Goal: Task Accomplishment & Management: Use online tool/utility

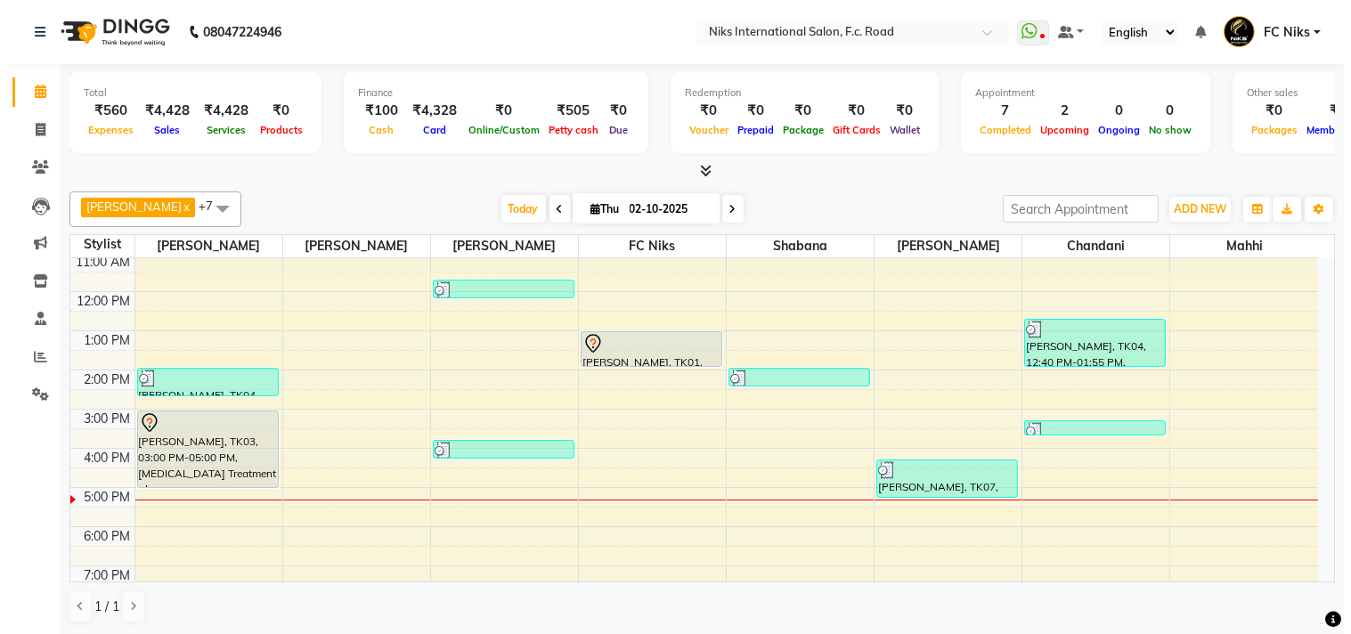
scroll to position [126, 0]
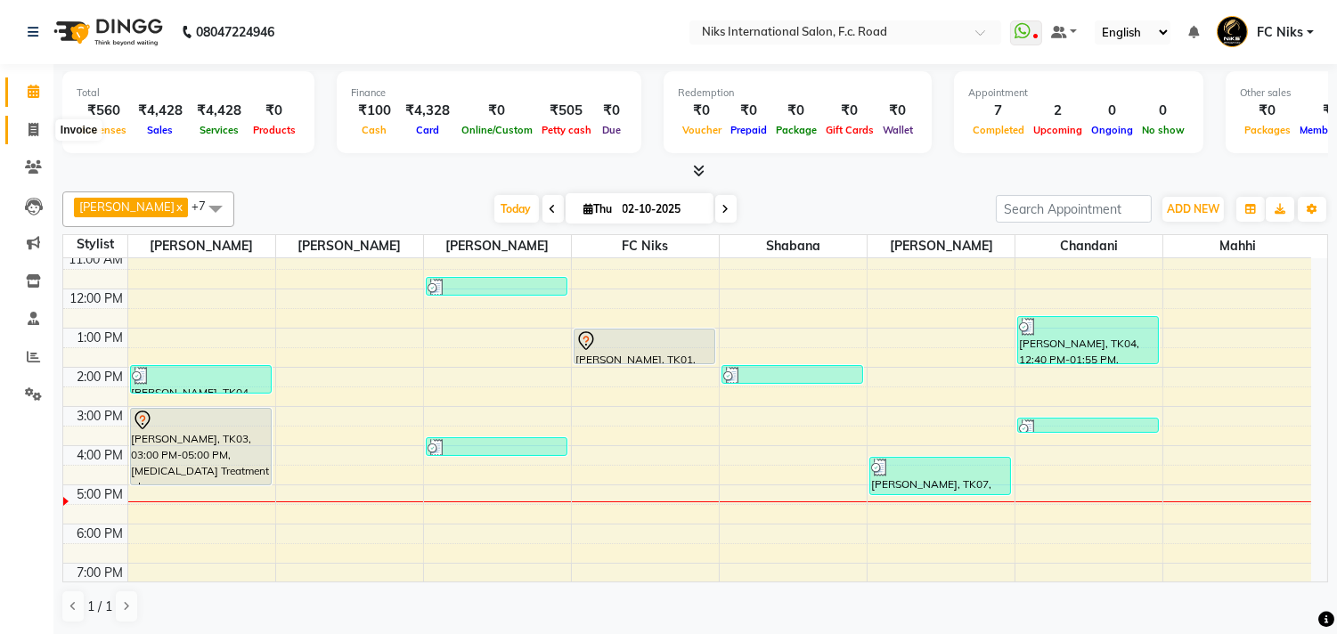
click at [38, 126] on span at bounding box center [33, 130] width 31 height 20
select select "7"
select select "service"
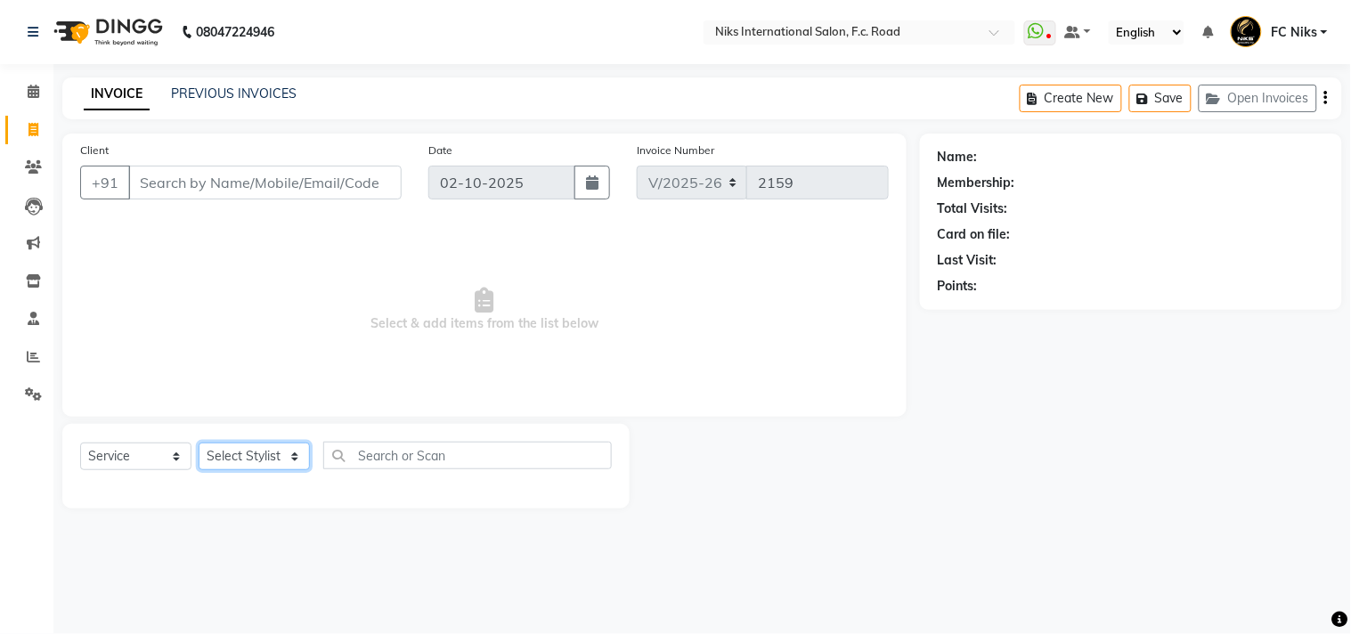
click at [251, 451] on select "Select Stylist [PERSON_NAME] [PERSON_NAME] CA [PERSON_NAME] FC Niks [PERSON_NAM…" at bounding box center [254, 457] width 111 height 28
select select "159"
click at [199, 444] on select "Select Stylist [PERSON_NAME] [PERSON_NAME] CA [PERSON_NAME] FC Niks [PERSON_NAM…" at bounding box center [254, 457] width 111 height 28
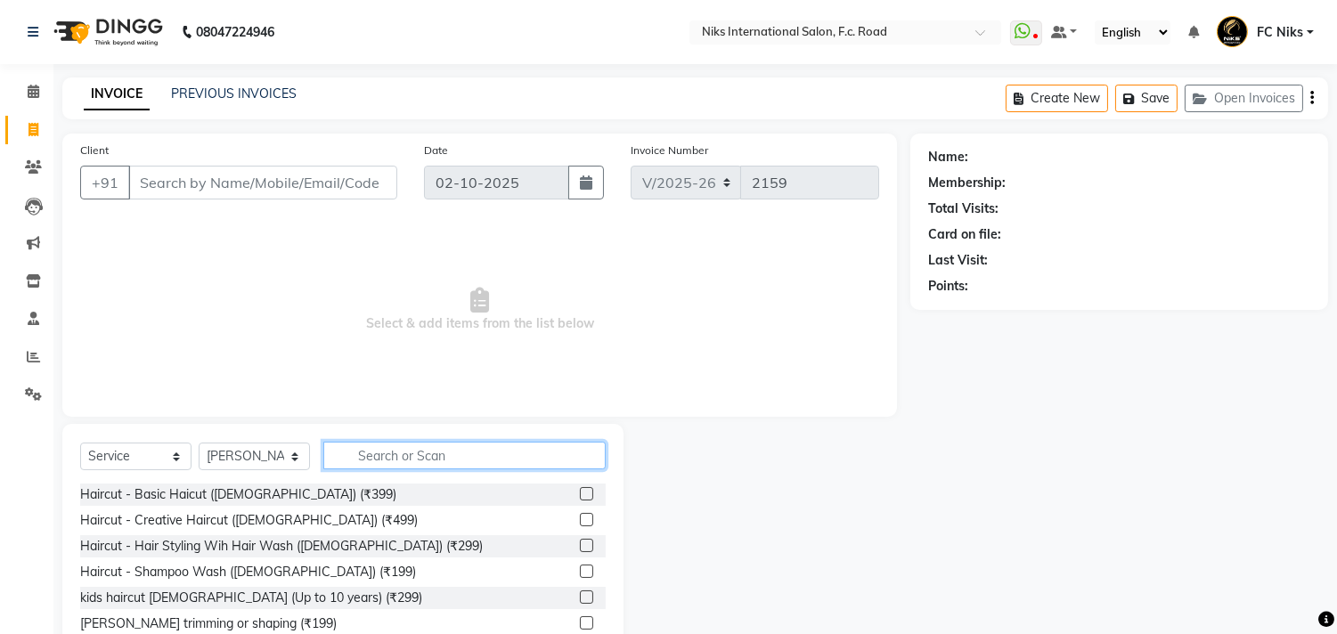
click at [407, 463] on input "text" at bounding box center [464, 456] width 282 height 28
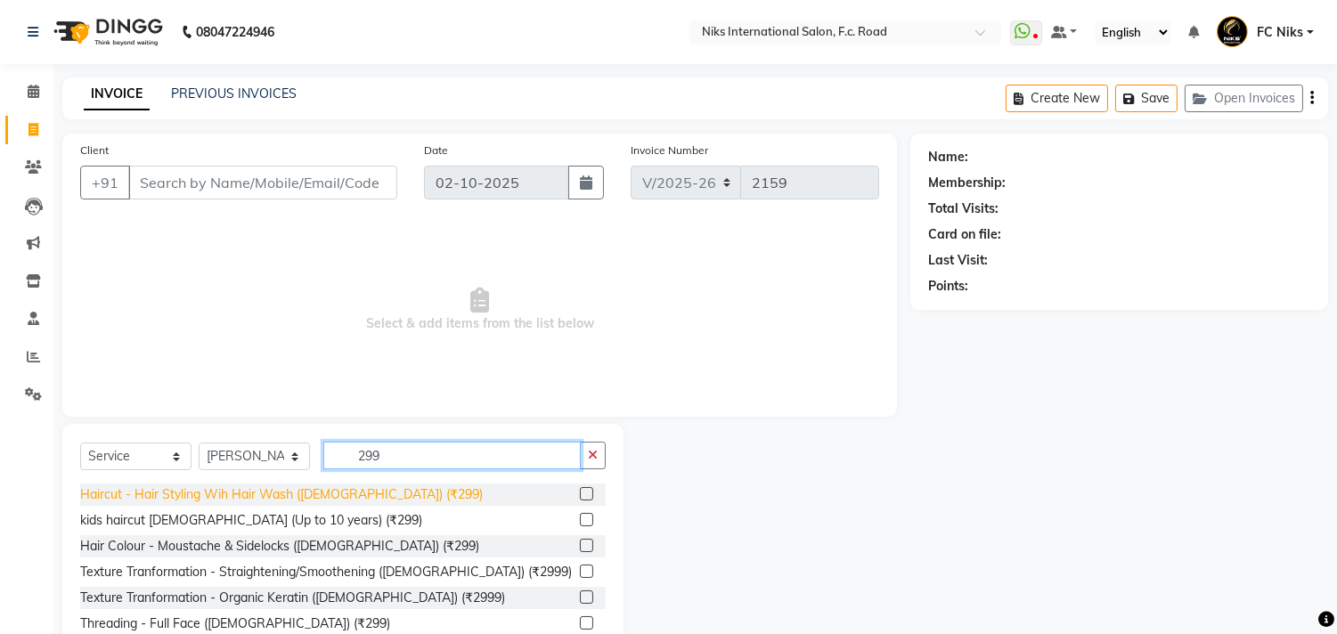
type input "299"
click at [240, 491] on div "Haircut - Hair Styling Wih Hair Wash ([DEMOGRAPHIC_DATA]) (₹299)" at bounding box center [281, 494] width 403 height 19
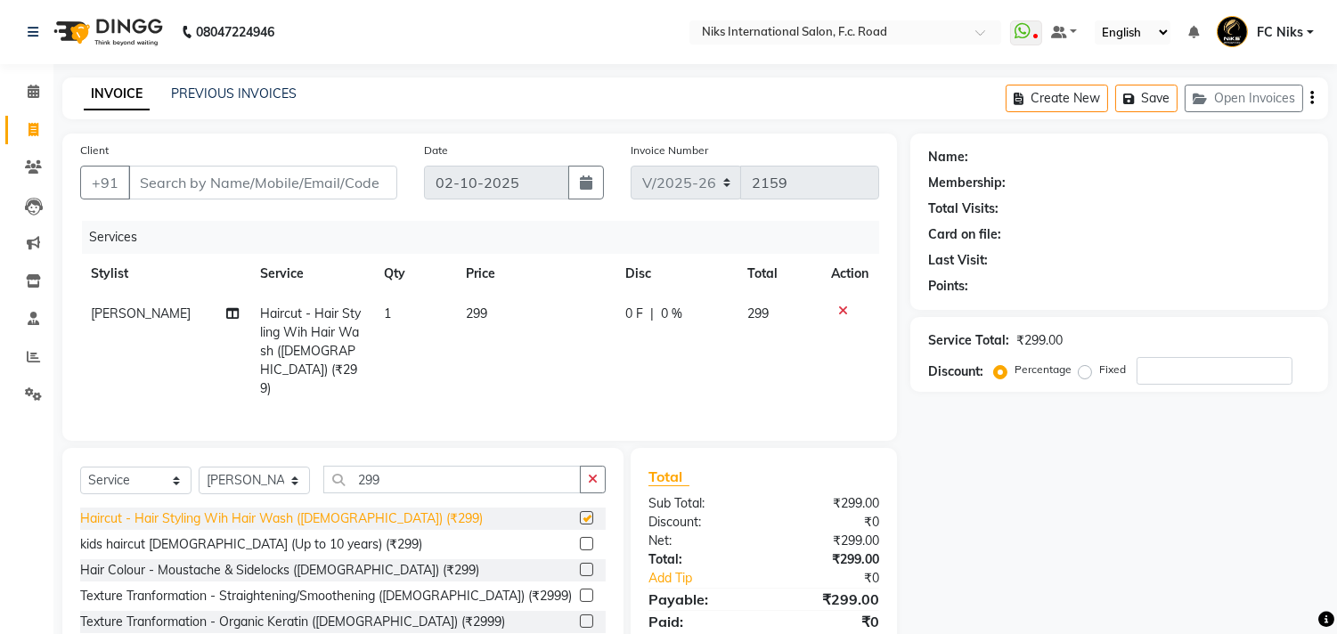
checkbox input "false"
click at [499, 306] on td "299" at bounding box center [534, 351] width 159 height 115
select select "159"
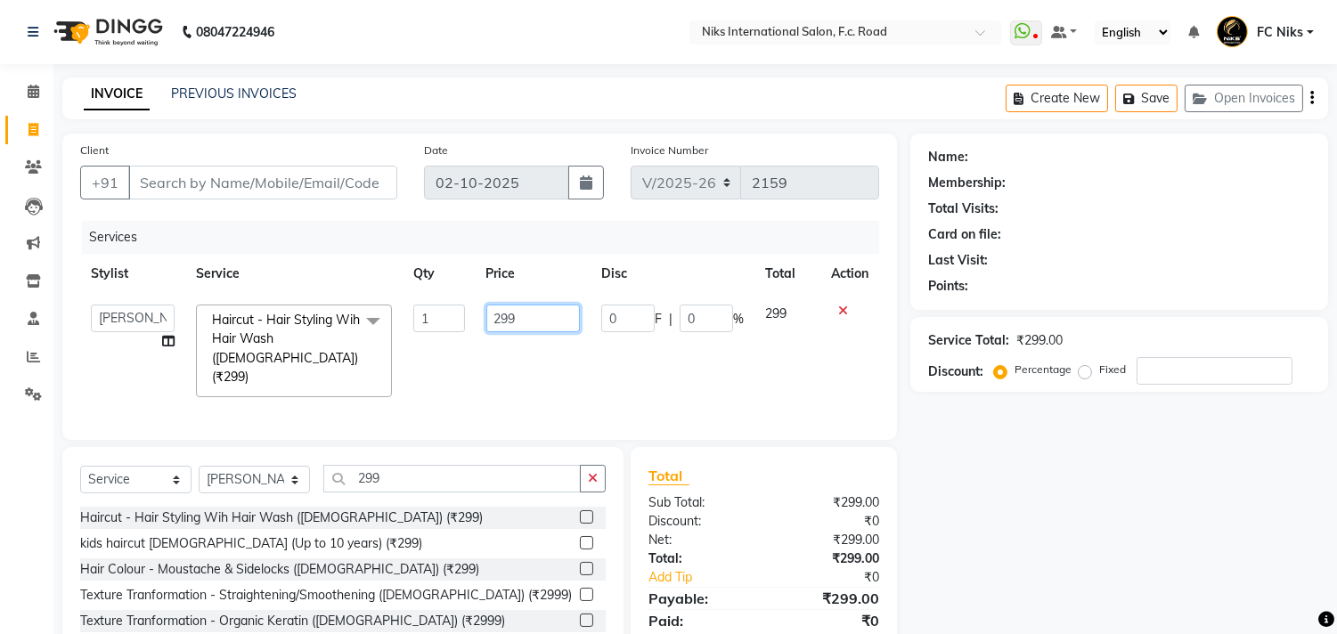
click at [534, 326] on input "299" at bounding box center [533, 319] width 94 height 28
type input "2"
type input "300"
click at [294, 189] on input "Client" at bounding box center [262, 183] width 269 height 34
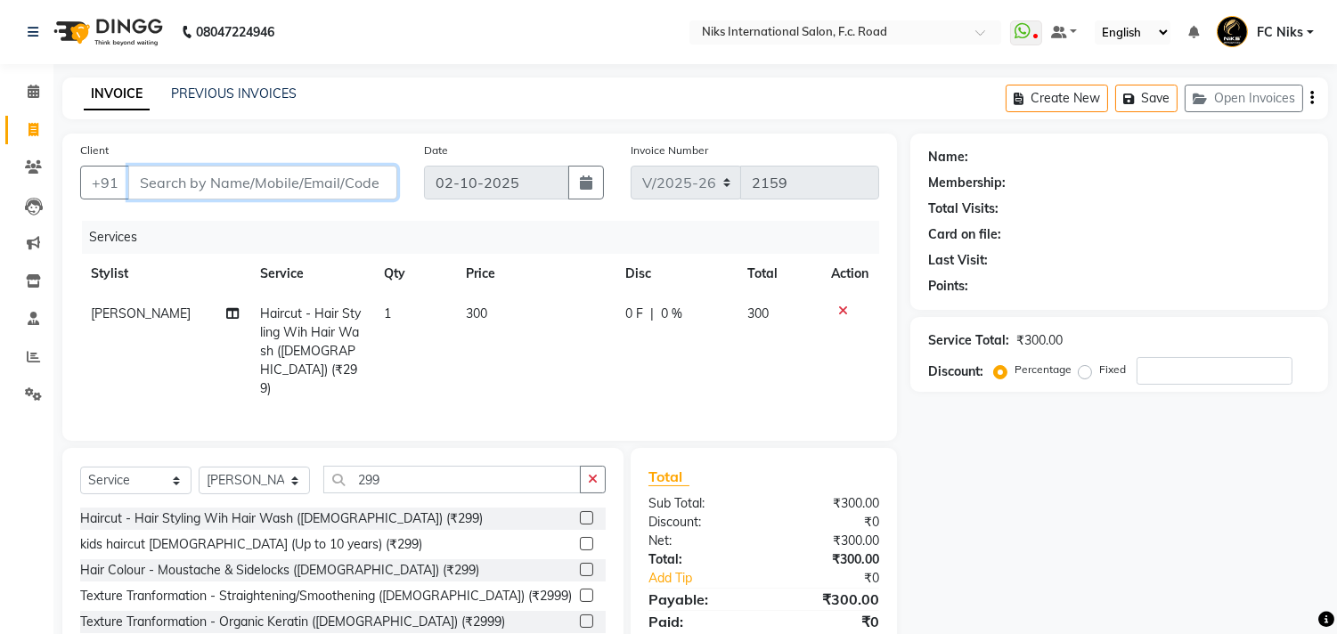
type input "7"
type input "0"
type input "7499130452"
click at [349, 169] on button "Add Client" at bounding box center [352, 183] width 92 height 34
select select "22"
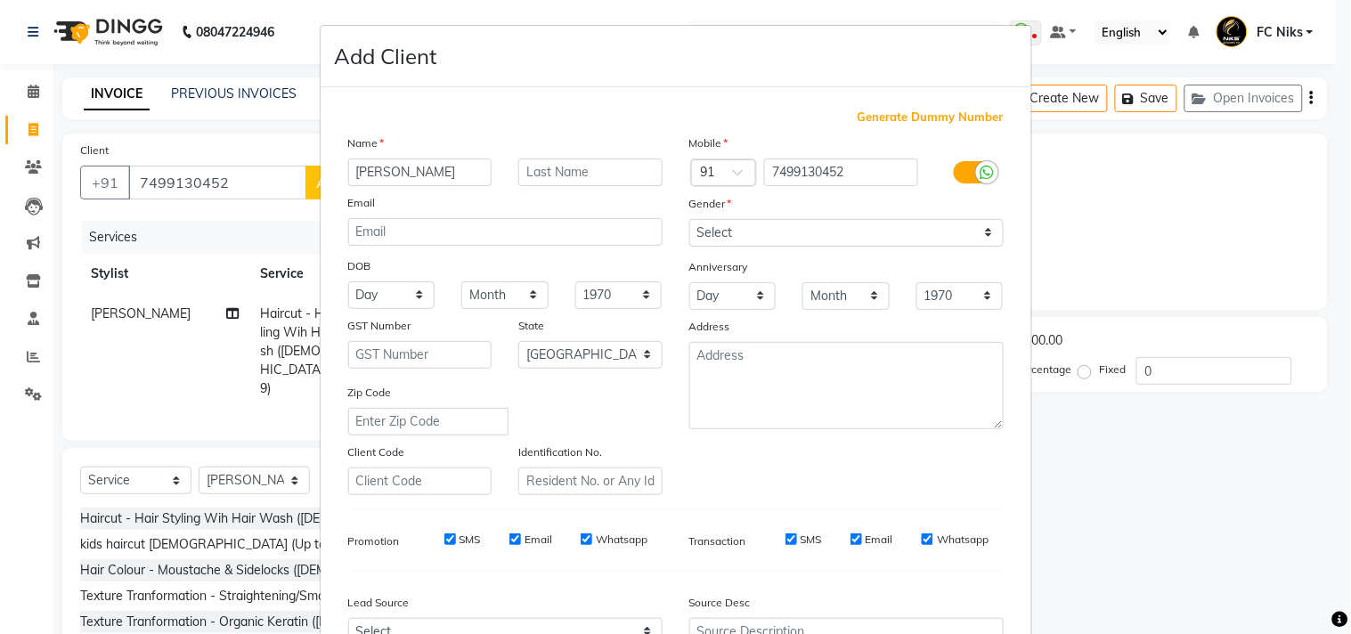
type input "[PERSON_NAME]"
click at [577, 170] on input "text" at bounding box center [590, 173] width 144 height 28
type input "Khanzada"
click at [720, 225] on select "Select [DEMOGRAPHIC_DATA] [DEMOGRAPHIC_DATA] Other Prefer Not To Say" at bounding box center [846, 233] width 314 height 28
select select "[DEMOGRAPHIC_DATA]"
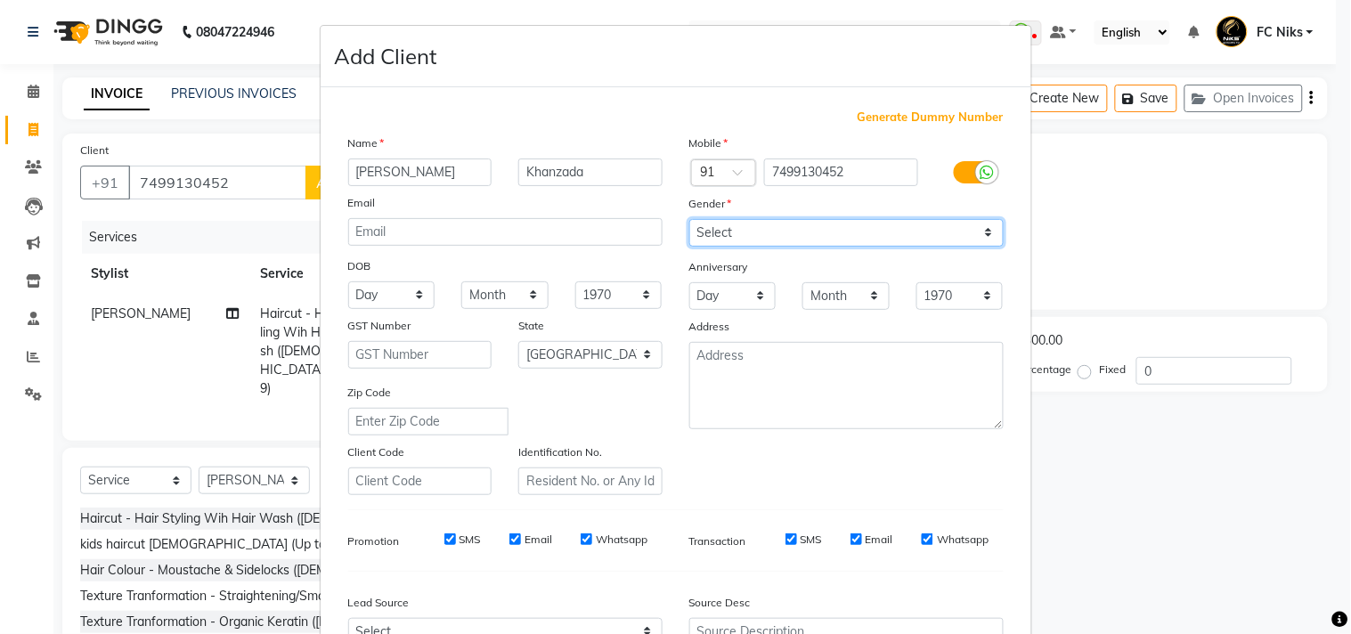
click at [689, 219] on select "Select [DEMOGRAPHIC_DATA] [DEMOGRAPHIC_DATA] Other Prefer Not To Say" at bounding box center [846, 233] width 314 height 28
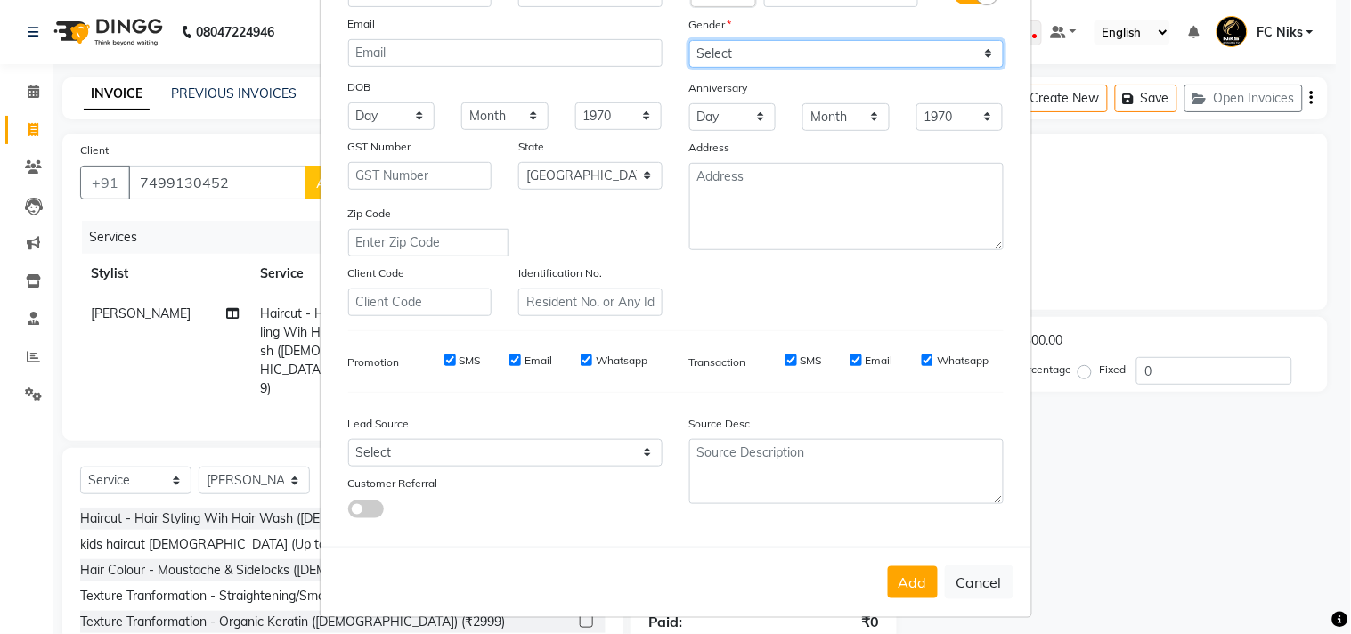
scroll to position [189, 0]
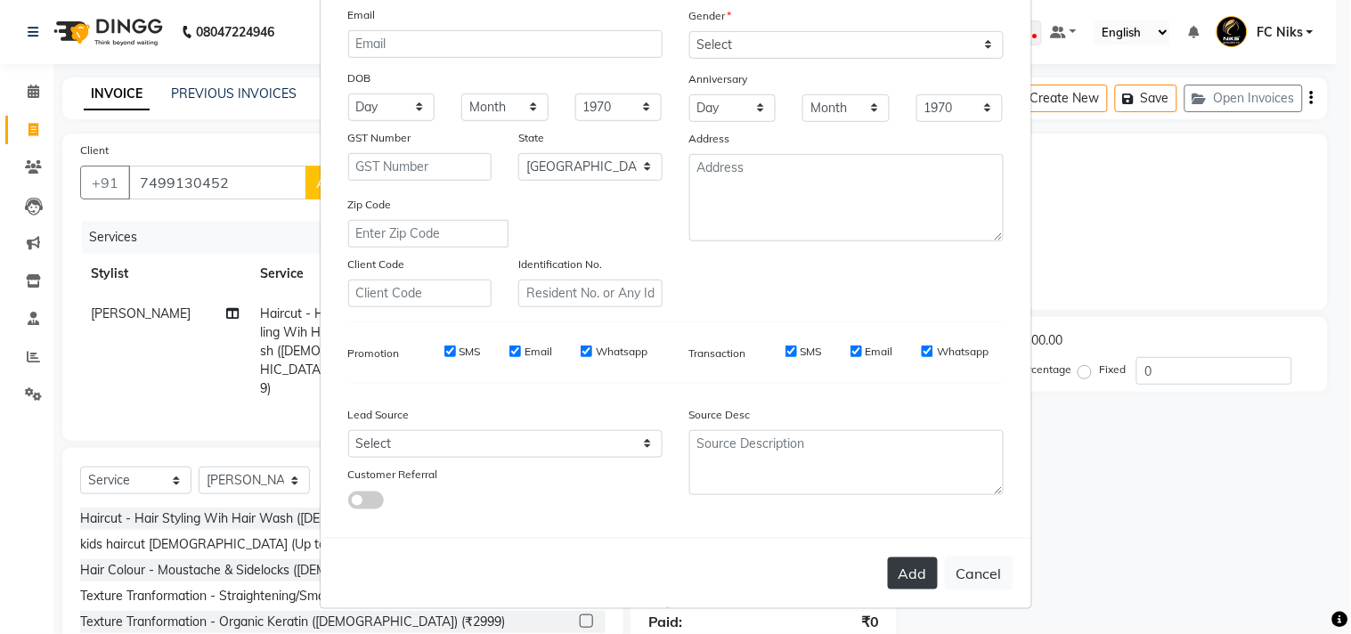
click at [913, 576] on button "Add" at bounding box center [913, 574] width 50 height 32
type input "74******52"
select select
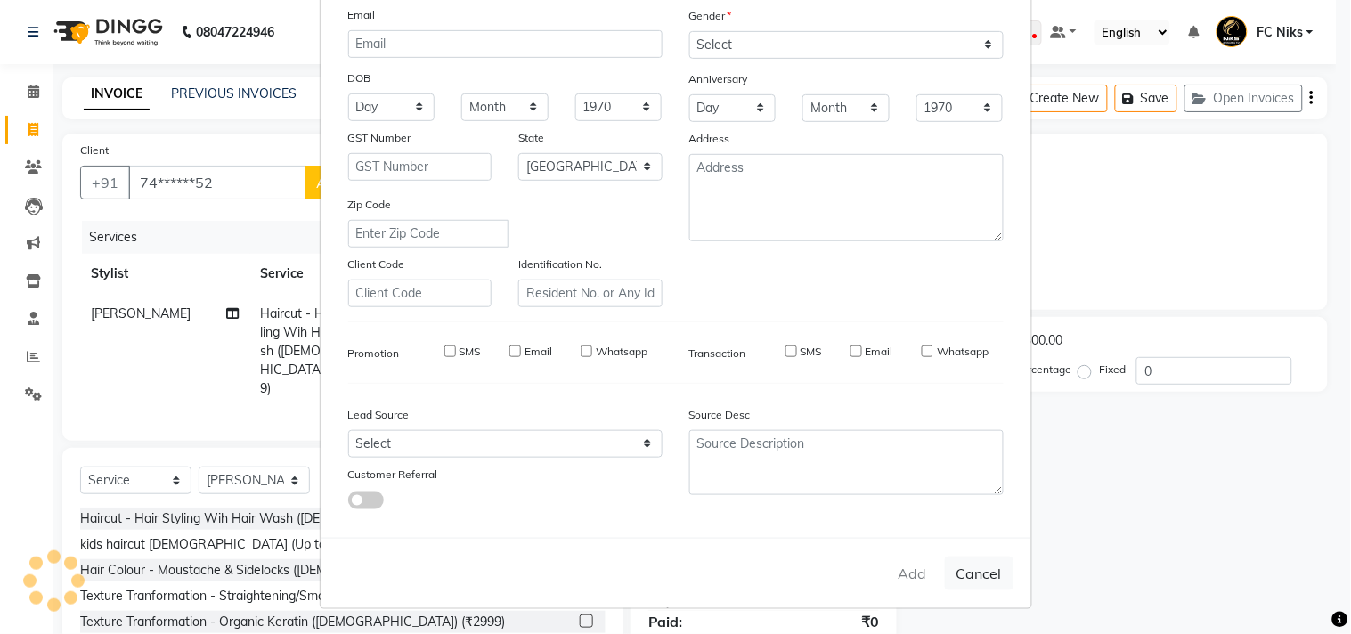
select select
select select "null"
select select
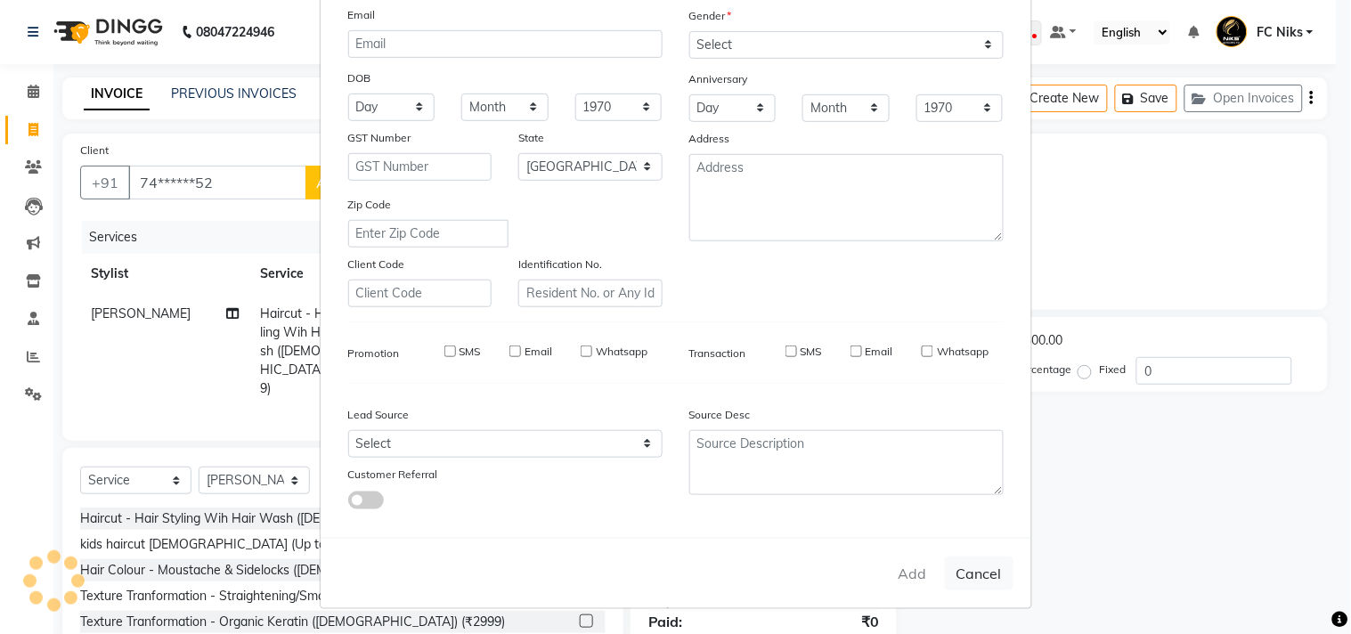
select select
checkbox input "false"
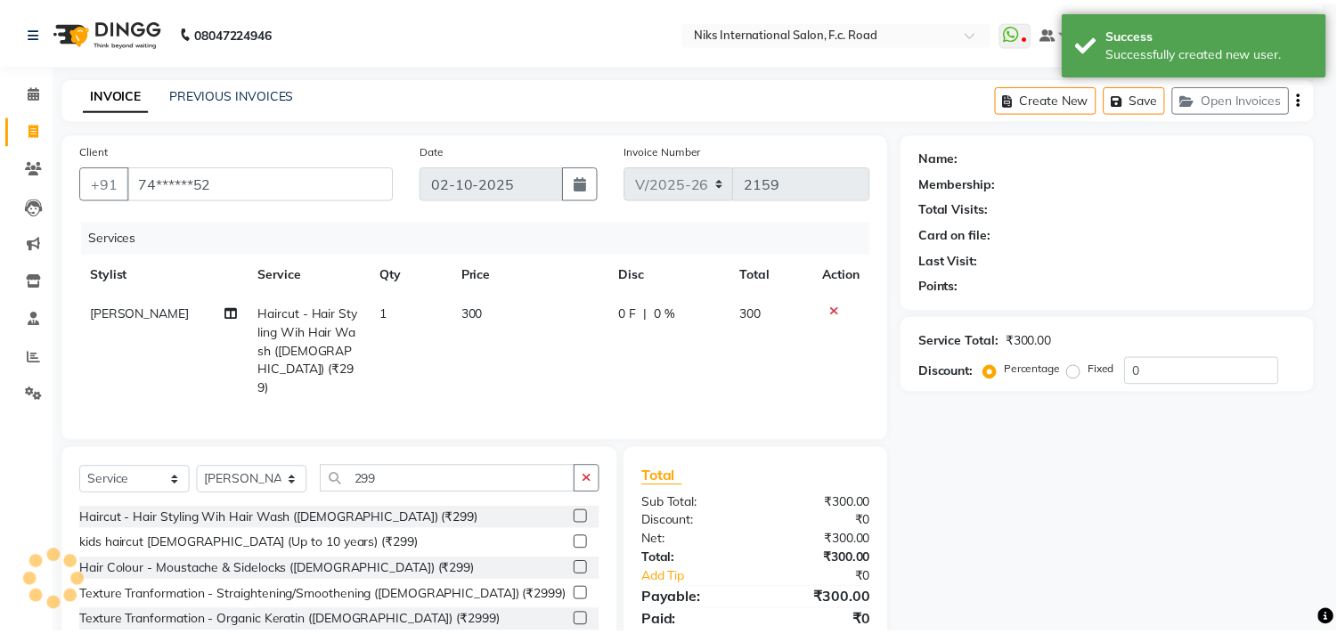
scroll to position [0, 0]
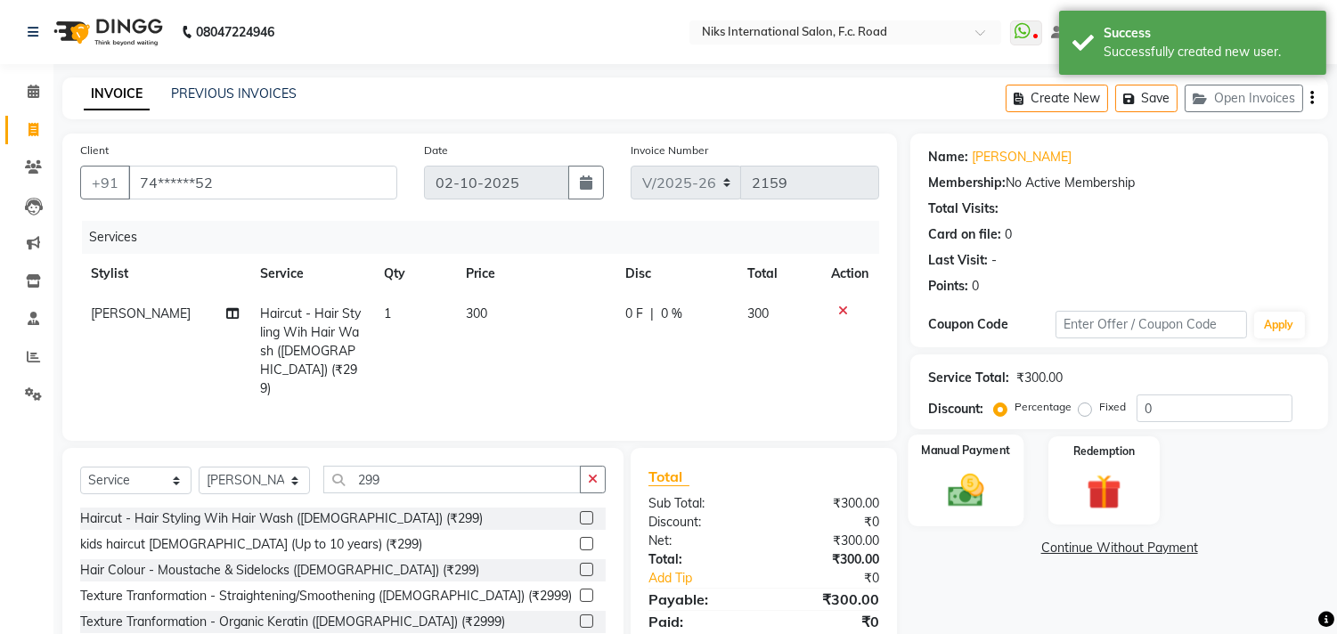
click at [965, 501] on img at bounding box center [966, 491] width 59 height 42
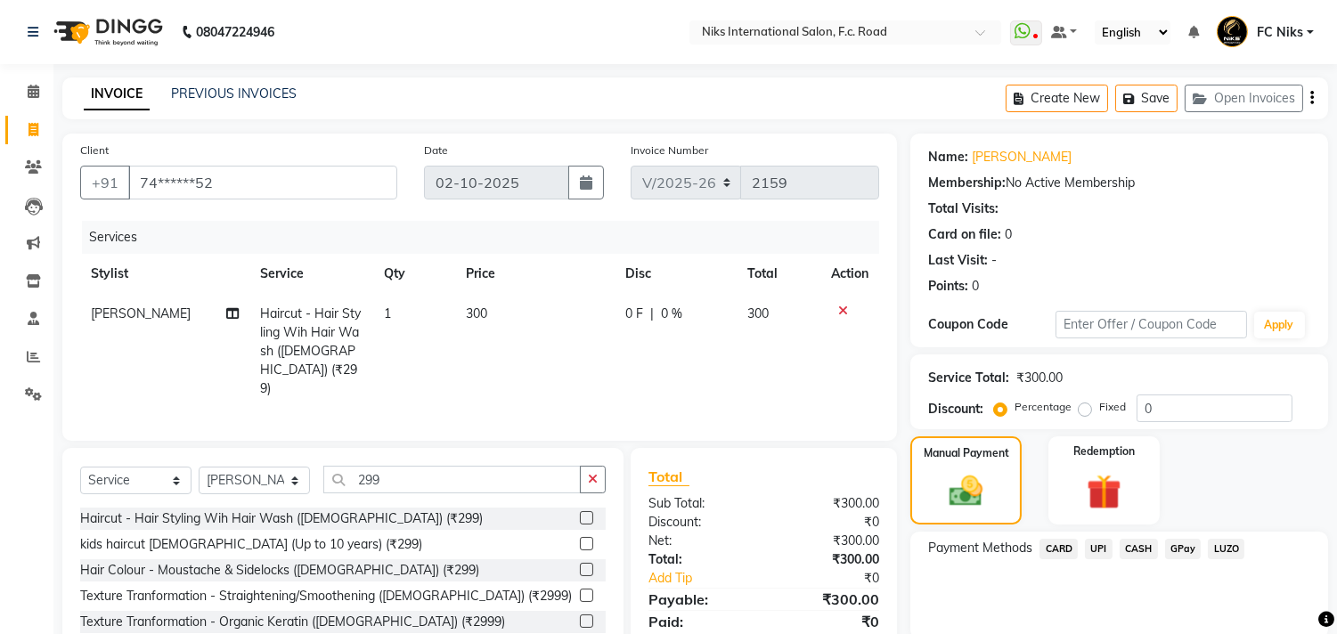
click at [1056, 547] on span "CARD" at bounding box center [1058, 549] width 38 height 20
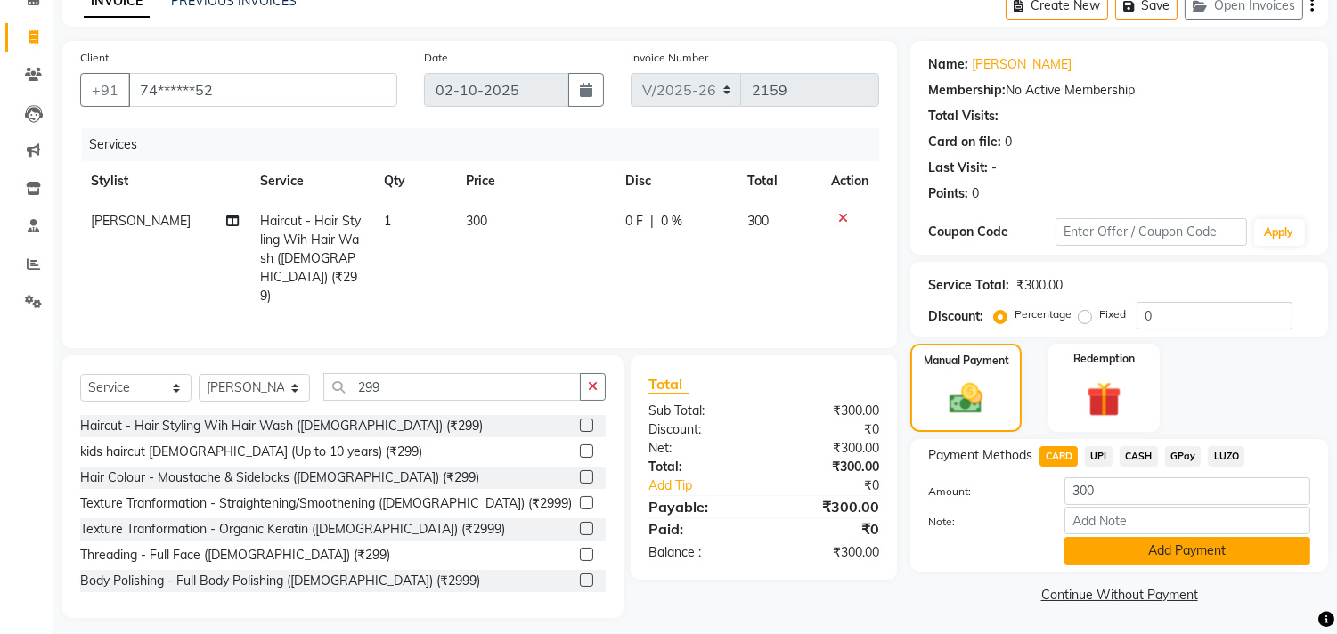
click at [1144, 550] on button "Add Payment" at bounding box center [1187, 551] width 246 height 28
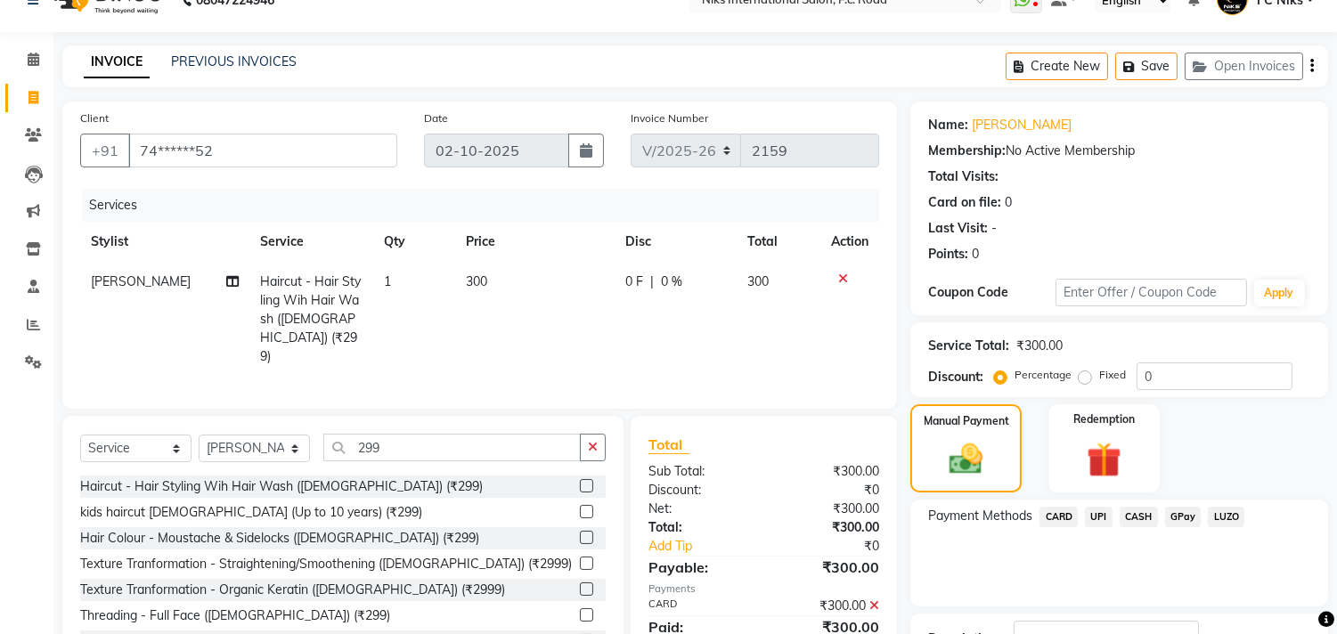
scroll to position [131, 0]
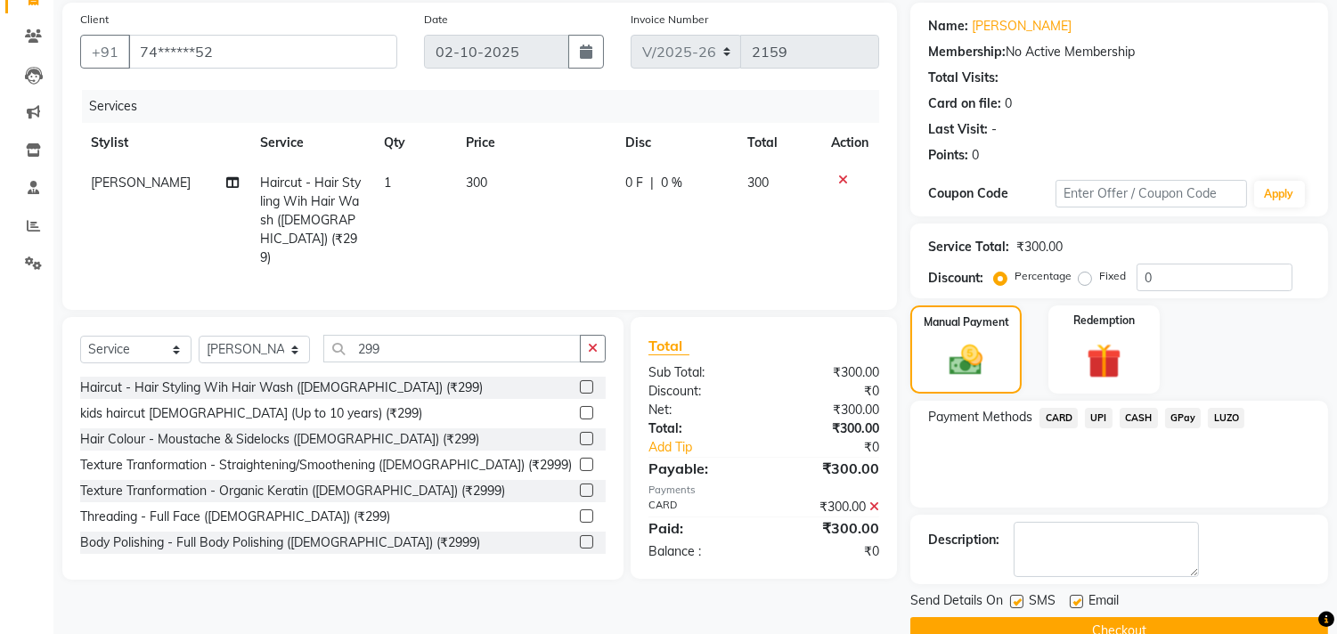
click at [1133, 622] on button "Checkout" at bounding box center [1119, 631] width 418 height 28
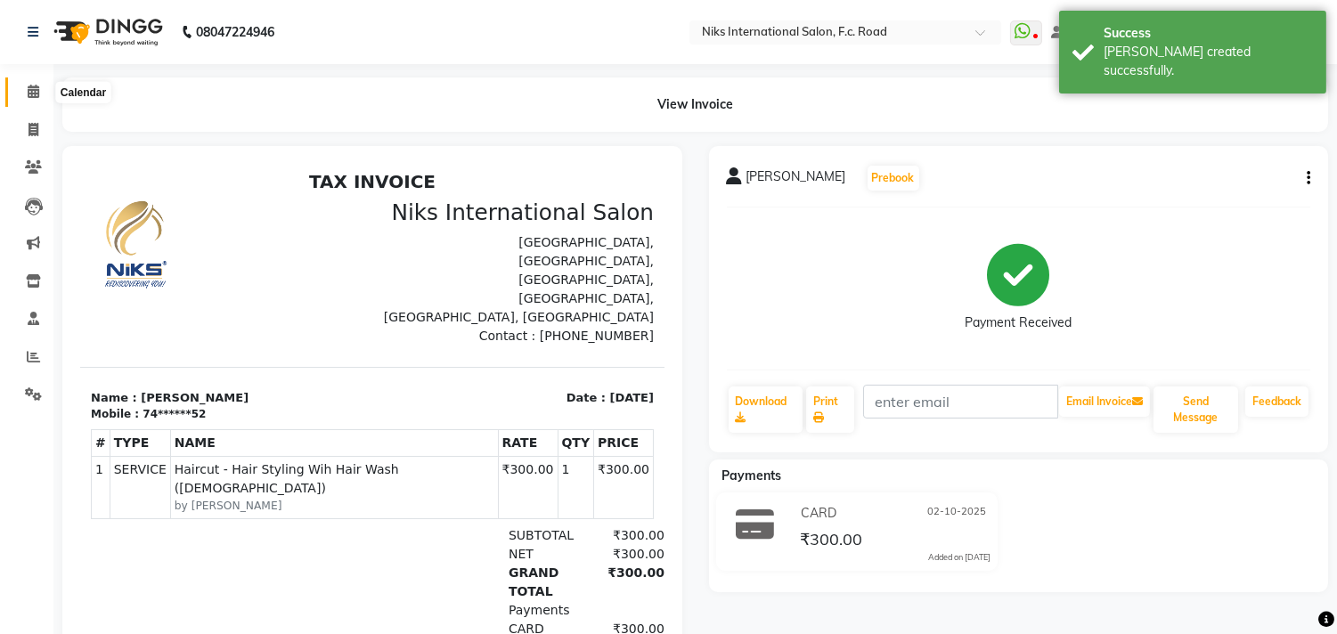
click at [40, 86] on span at bounding box center [33, 92] width 31 height 20
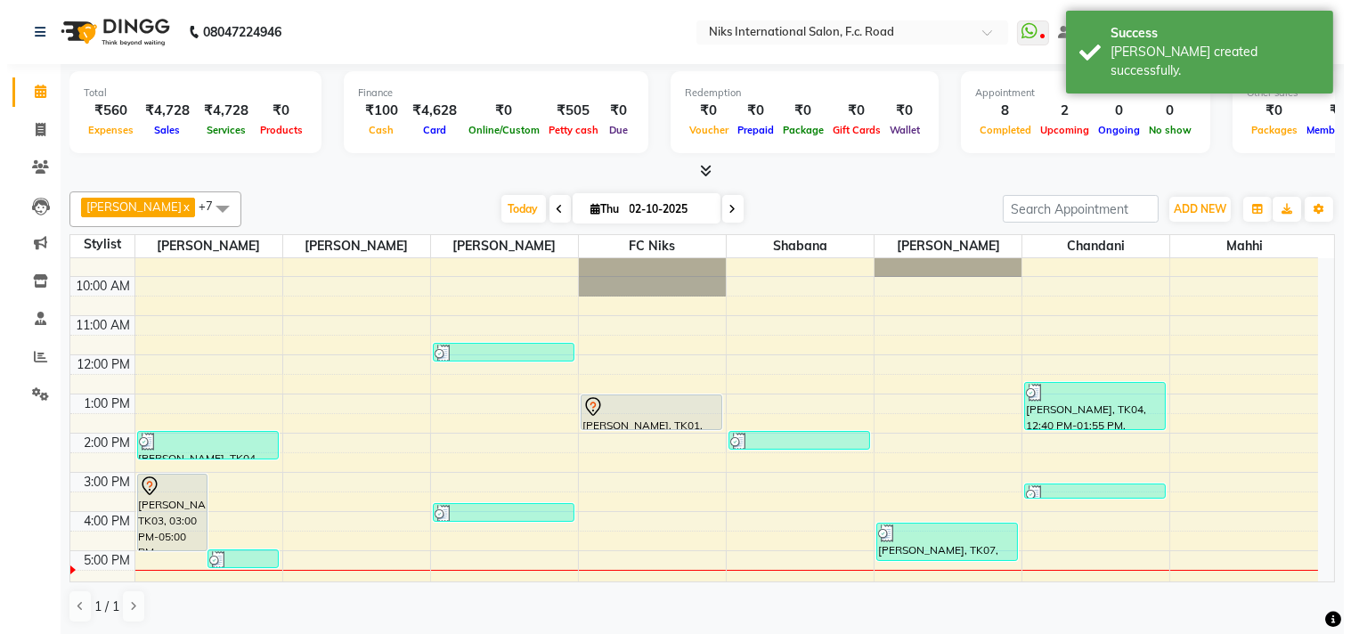
scroll to position [165, 0]
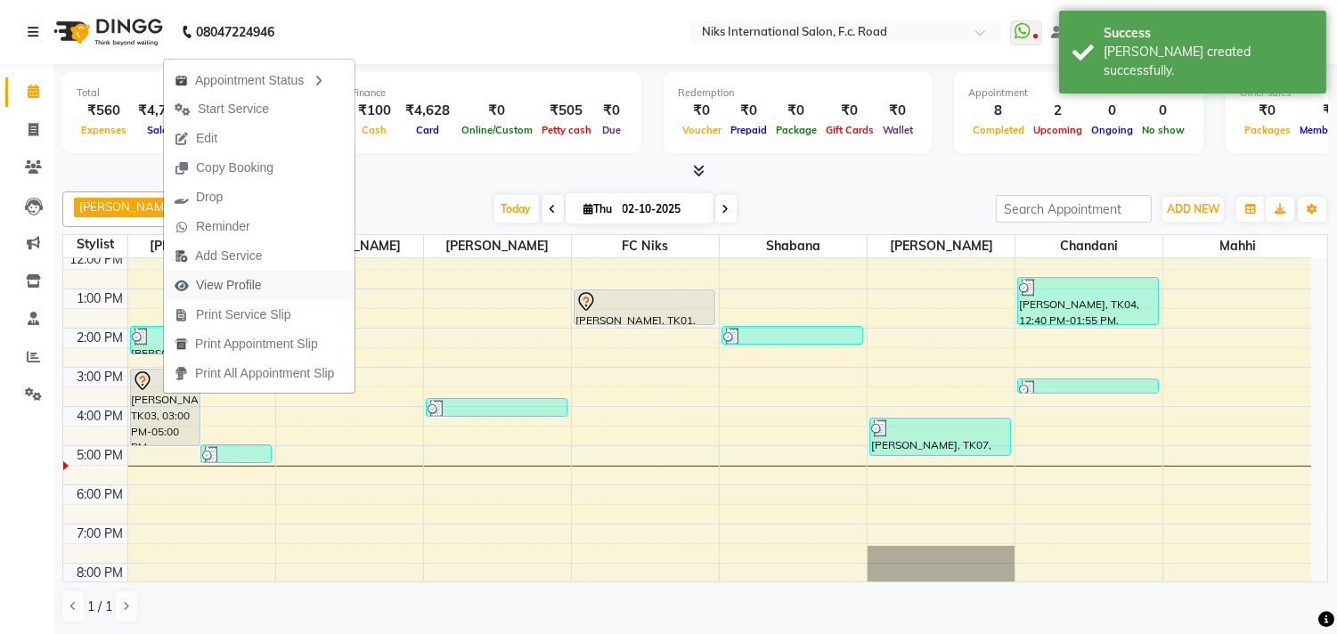
click at [242, 279] on span "View Profile" at bounding box center [229, 285] width 66 height 19
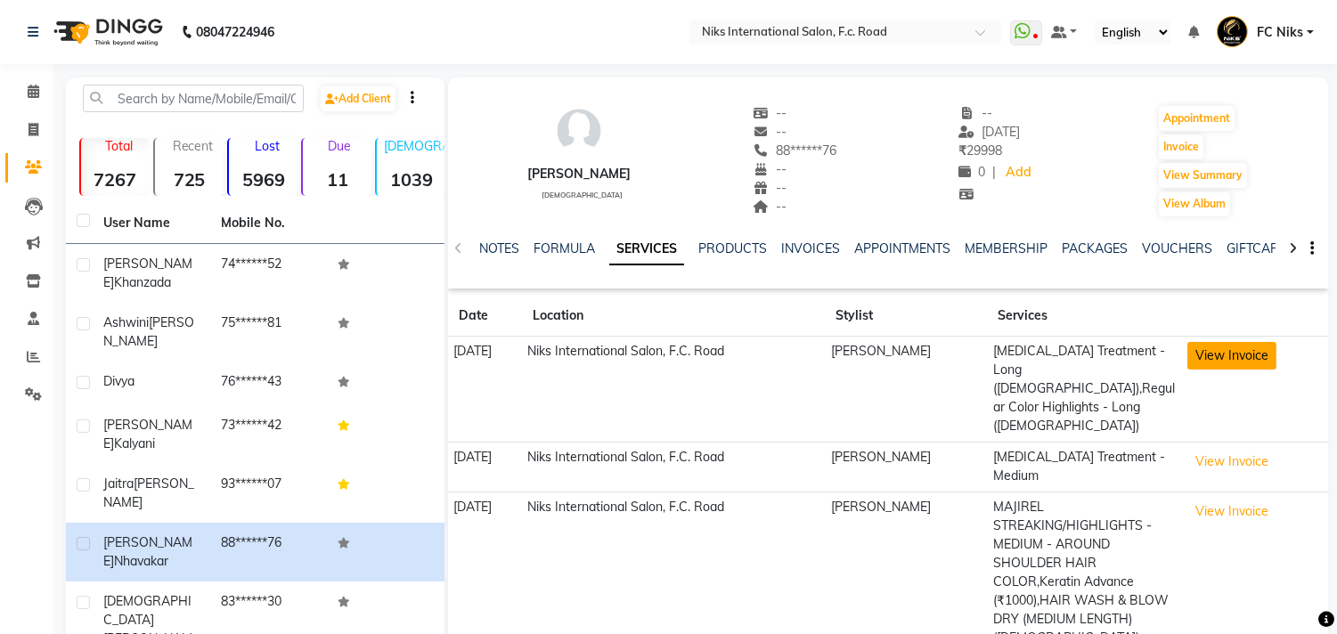
click at [1251, 355] on button "View Invoice" at bounding box center [1231, 356] width 89 height 28
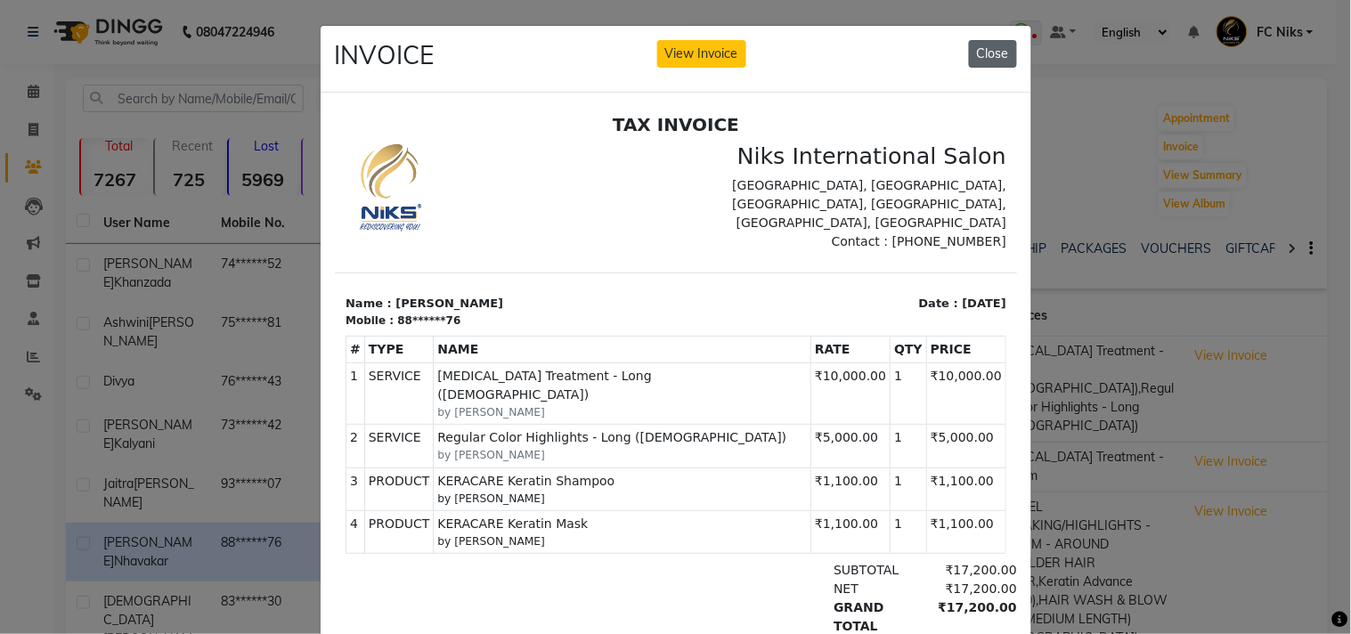
click at [981, 53] on button "Close" at bounding box center [993, 54] width 48 height 28
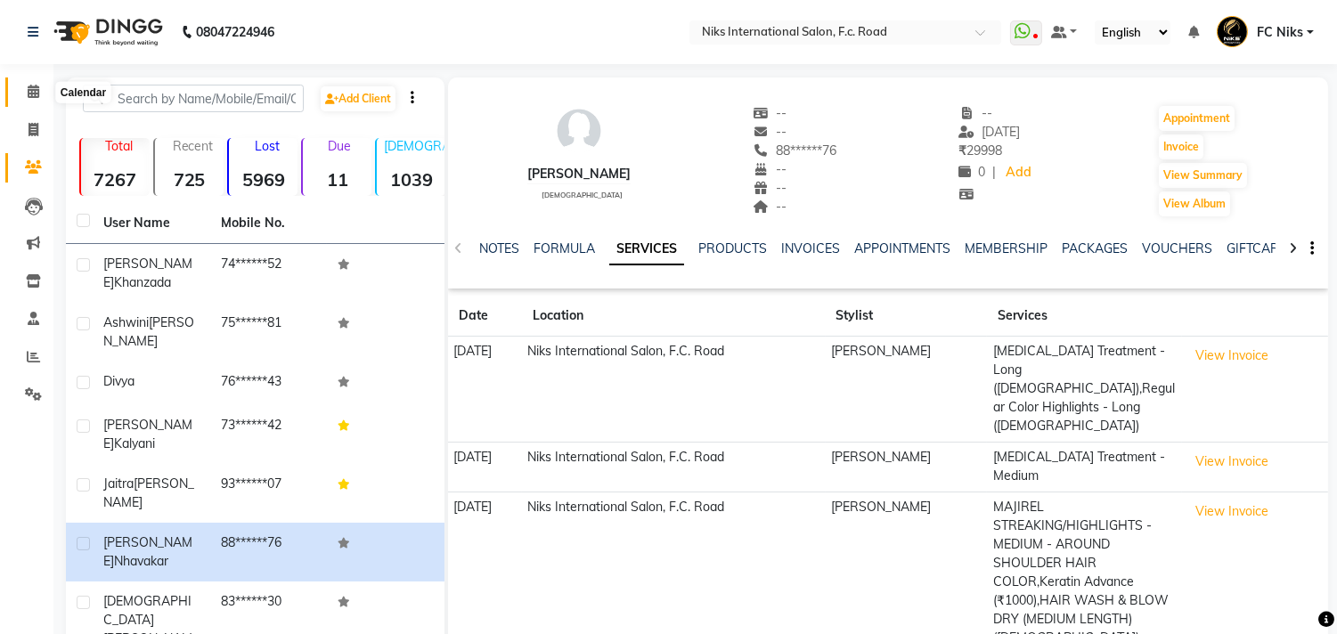
click at [29, 93] on icon at bounding box center [34, 91] width 12 height 13
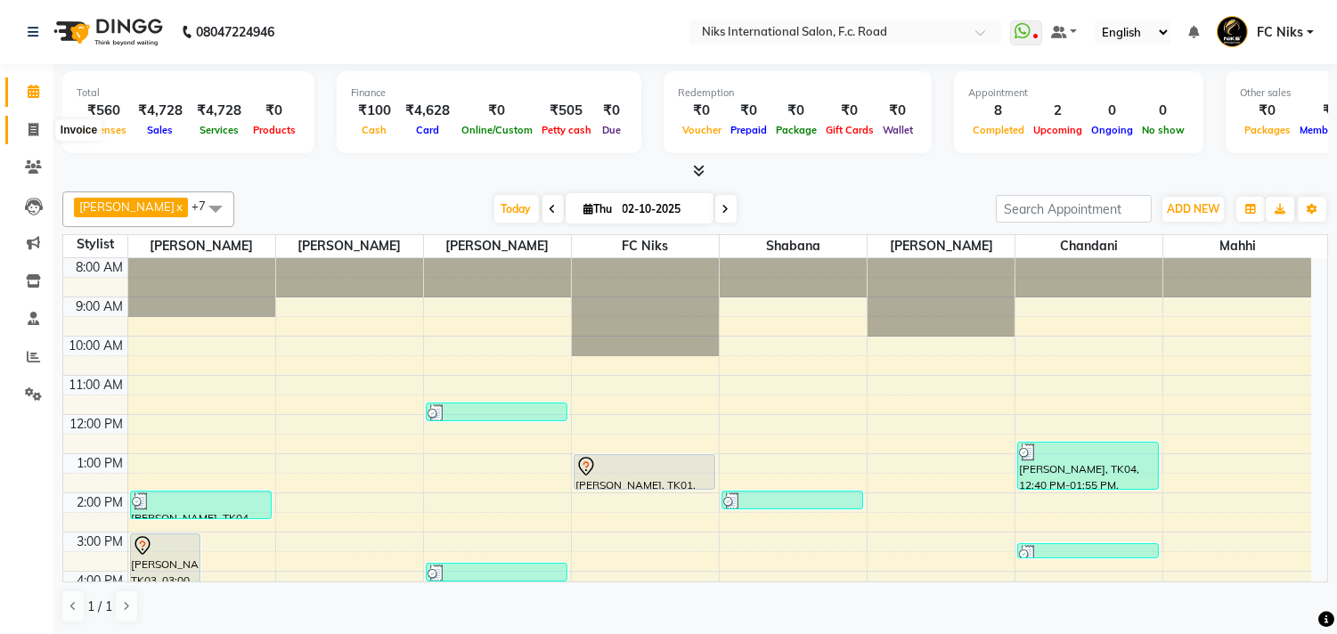
click at [36, 126] on icon at bounding box center [34, 129] width 10 height 13
select select "7"
select select "service"
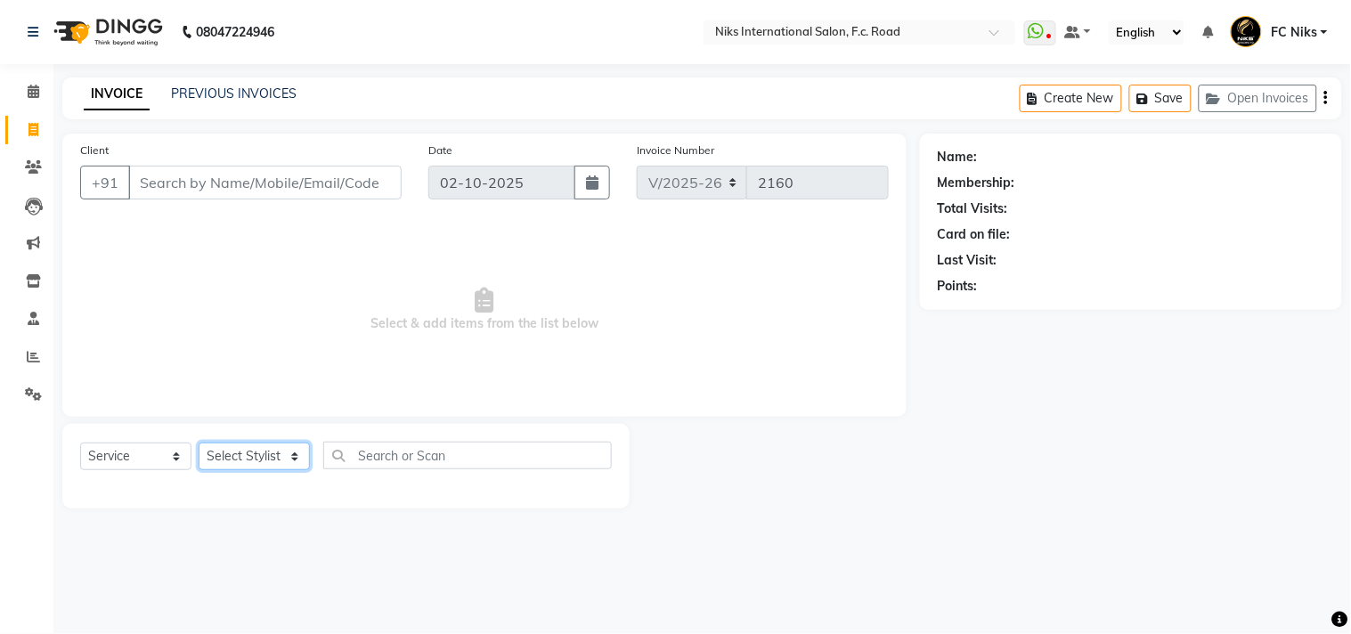
click at [227, 457] on select "Select Stylist [PERSON_NAME] [PERSON_NAME] CA [PERSON_NAME] FC Niks [PERSON_NAM…" at bounding box center [254, 457] width 111 height 28
select select "160"
click at [199, 444] on select "Select Stylist [PERSON_NAME] [PERSON_NAME] CA [PERSON_NAME] FC Niks [PERSON_NAM…" at bounding box center [254, 457] width 111 height 28
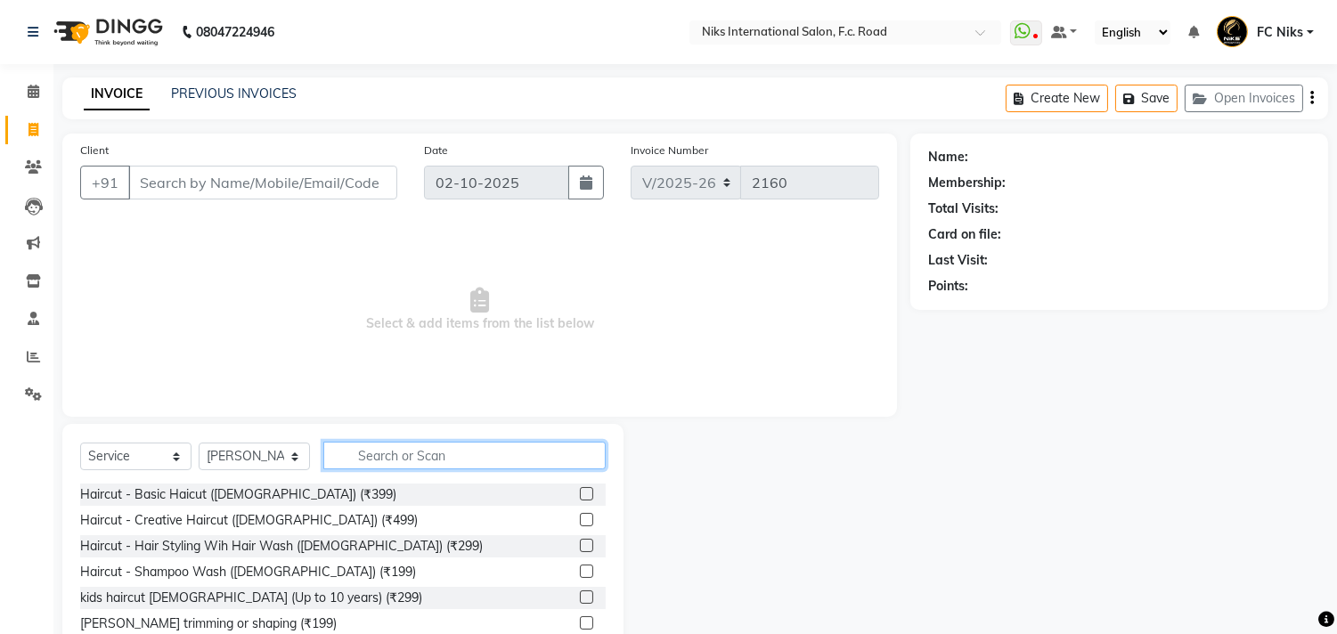
click at [491, 464] on input "text" at bounding box center [464, 456] width 282 height 28
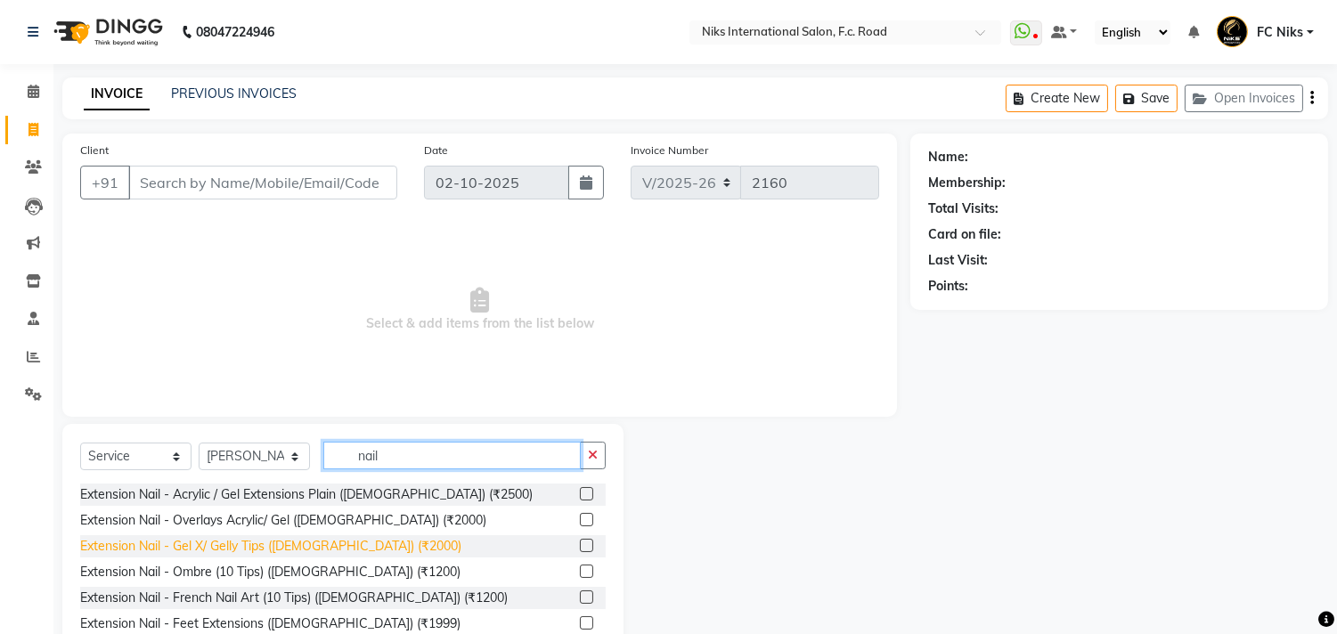
type input "nail"
click at [290, 546] on div "Extension Nail - Gel X/ Gelly Tips ([DEMOGRAPHIC_DATA]) (₹2000)" at bounding box center [270, 546] width 381 height 19
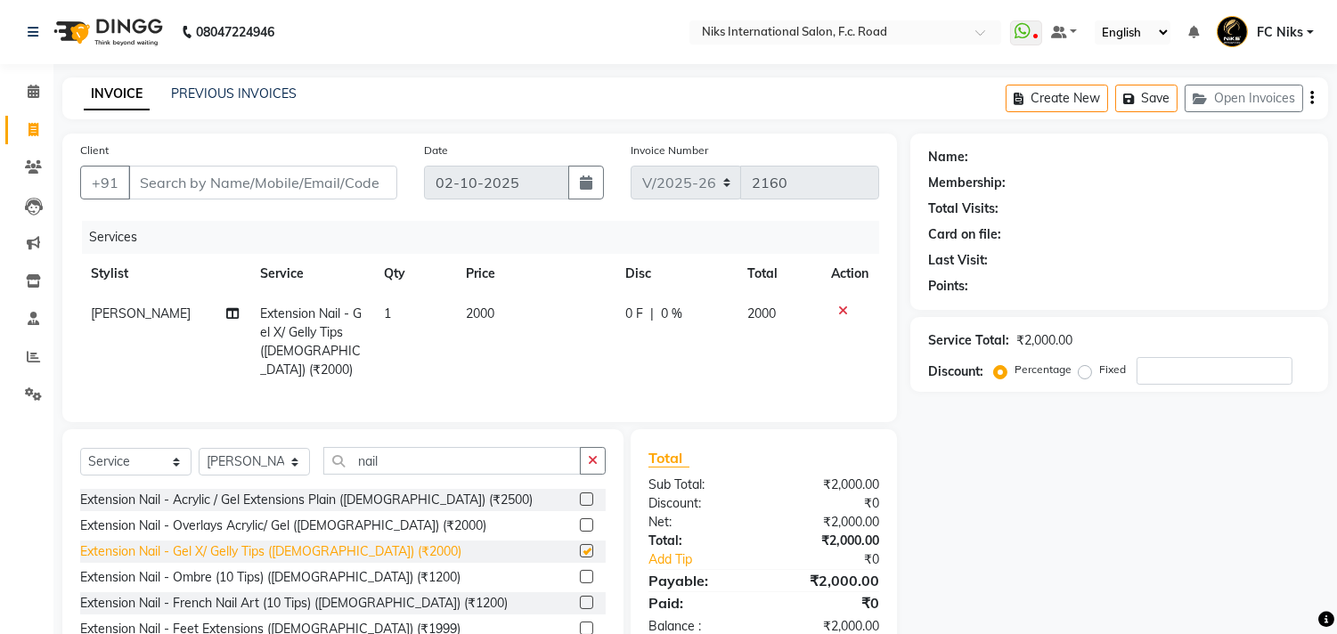
checkbox input "false"
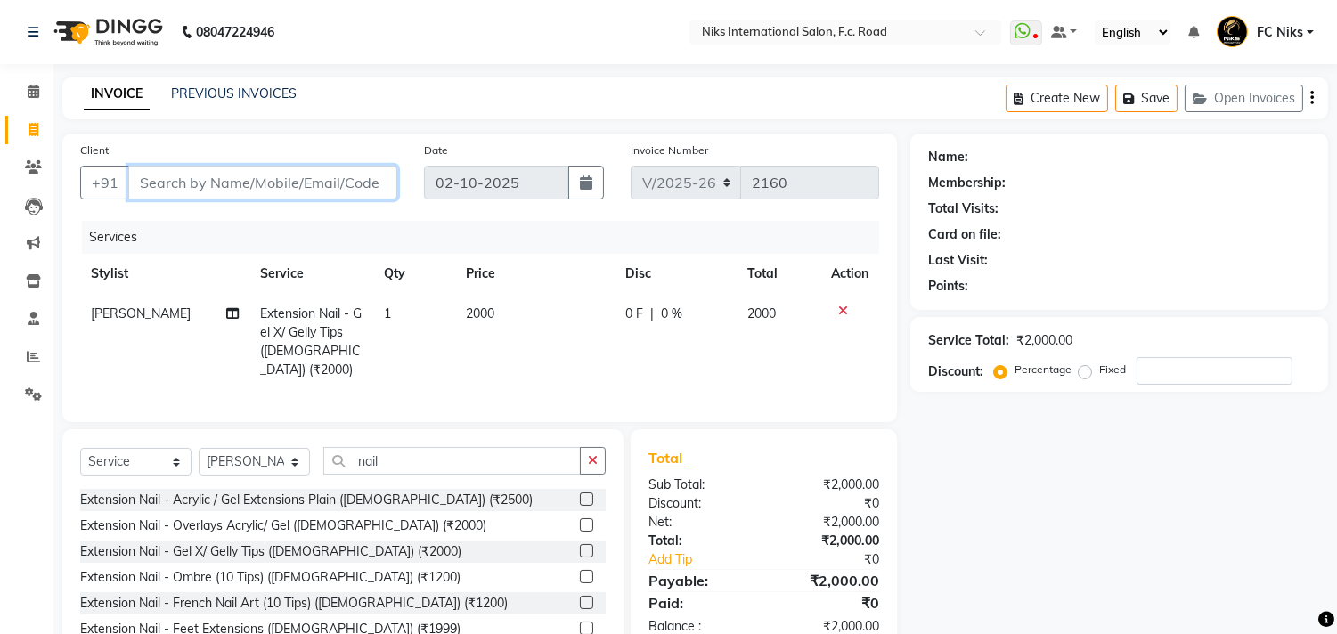
click at [217, 172] on input "Client" at bounding box center [262, 183] width 269 height 34
type input "7"
type input "0"
type input "7066518207"
click at [337, 166] on button "Add Client" at bounding box center [352, 183] width 92 height 34
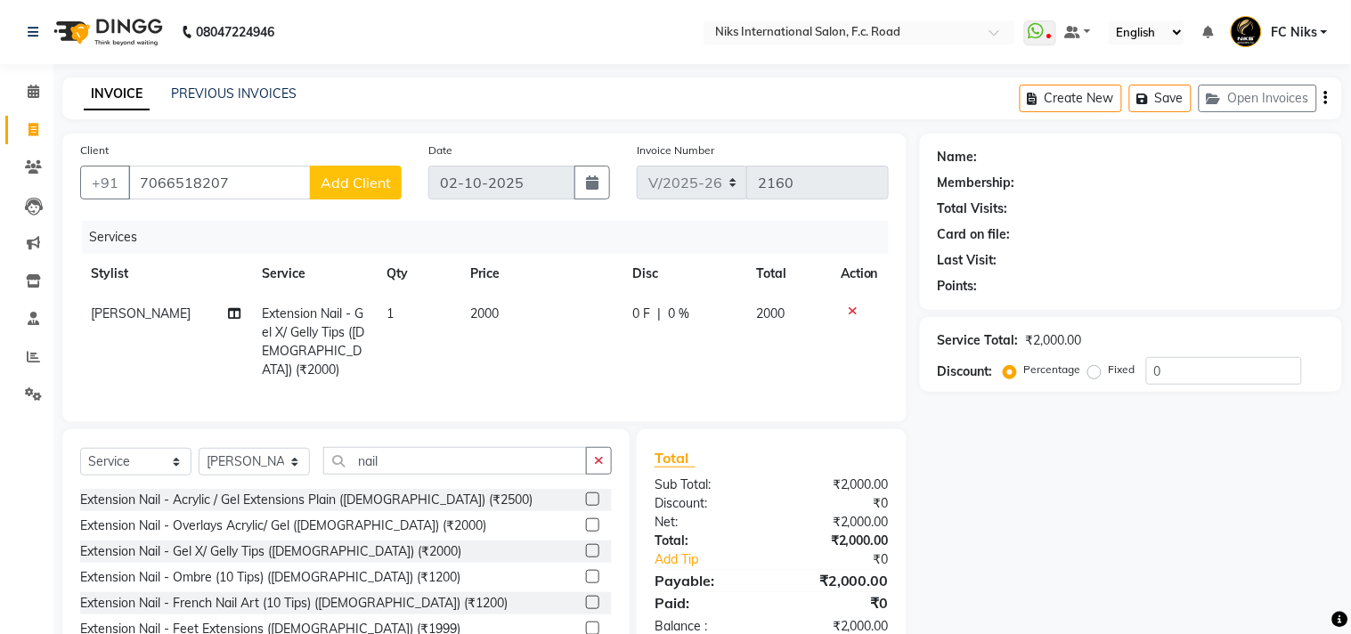
select select "22"
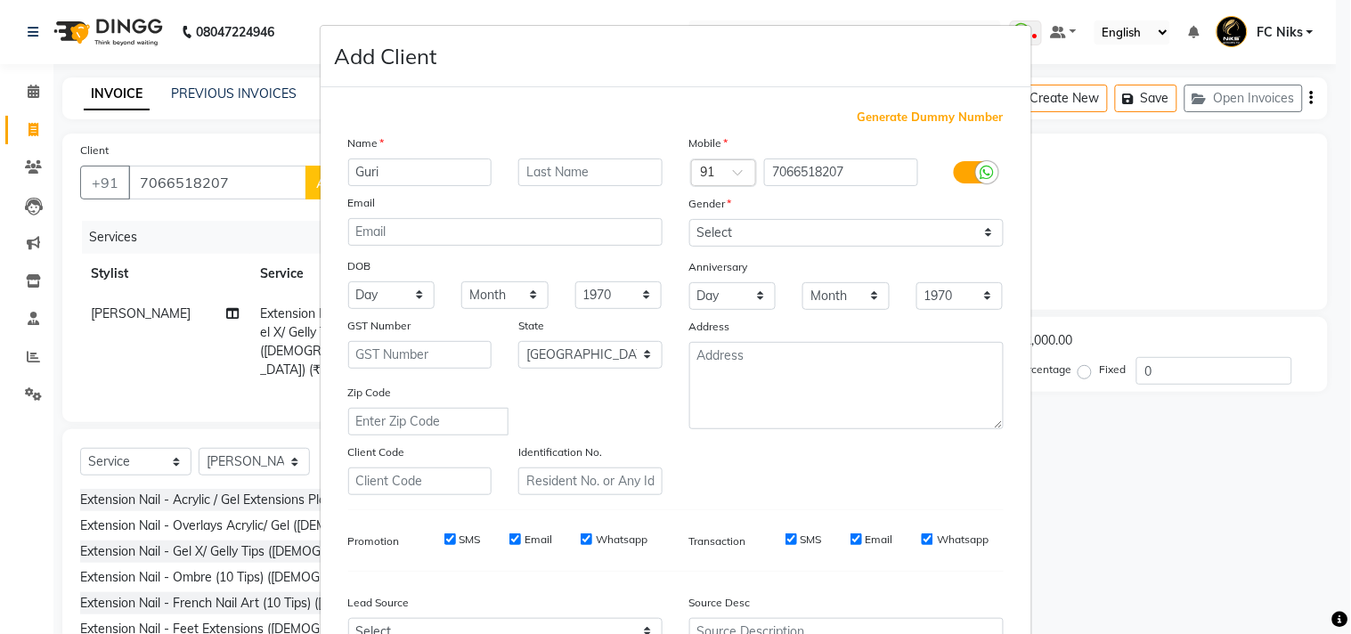
type input "Guri"
click at [631, 173] on input "text" at bounding box center [590, 173] width 144 height 28
type input "More"
click at [835, 236] on select "Select [DEMOGRAPHIC_DATA] [DEMOGRAPHIC_DATA] Other Prefer Not To Say" at bounding box center [846, 233] width 314 height 28
select select "[DEMOGRAPHIC_DATA]"
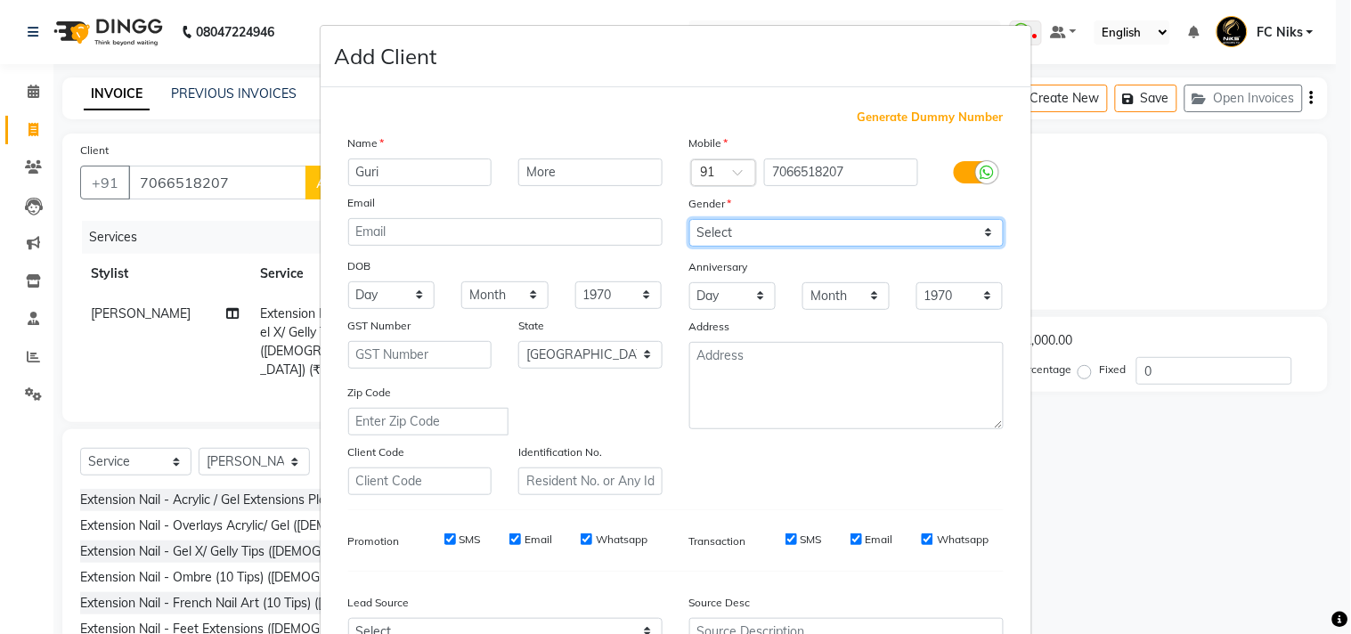
click at [689, 219] on select "Select [DEMOGRAPHIC_DATA] [DEMOGRAPHIC_DATA] Other Prefer Not To Say" at bounding box center [846, 233] width 314 height 28
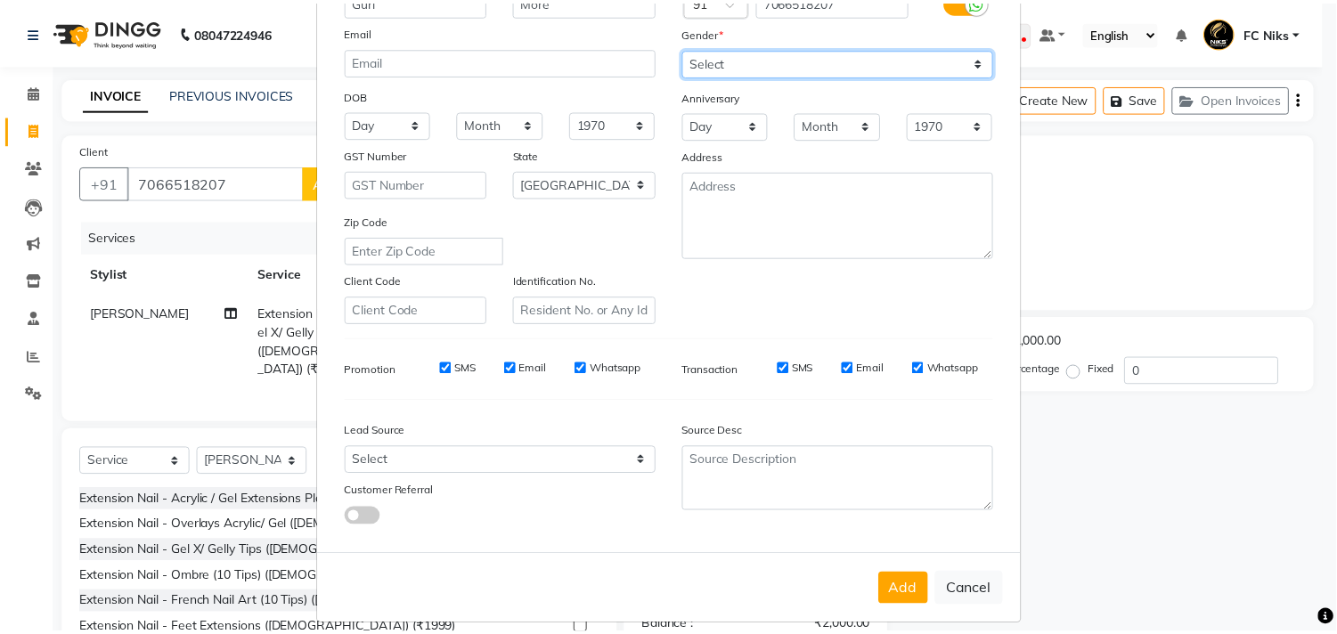
scroll to position [189, 0]
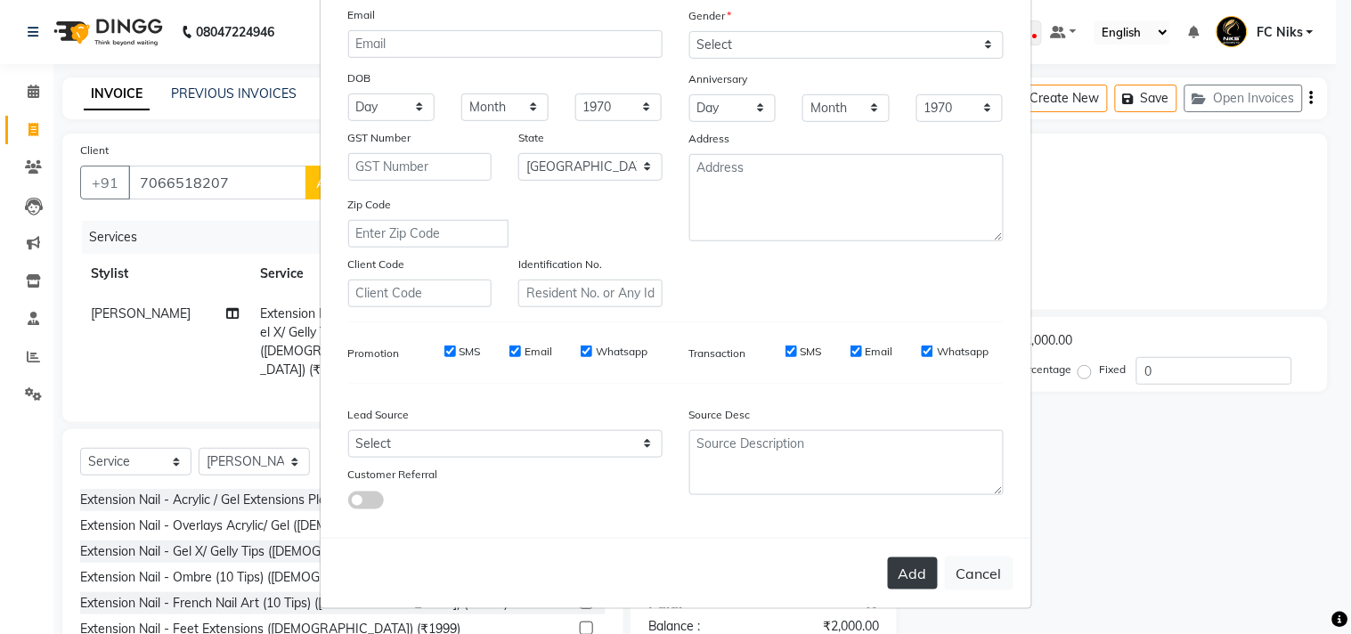
click at [898, 564] on button "Add" at bounding box center [913, 574] width 50 height 32
type input "70******07"
select select
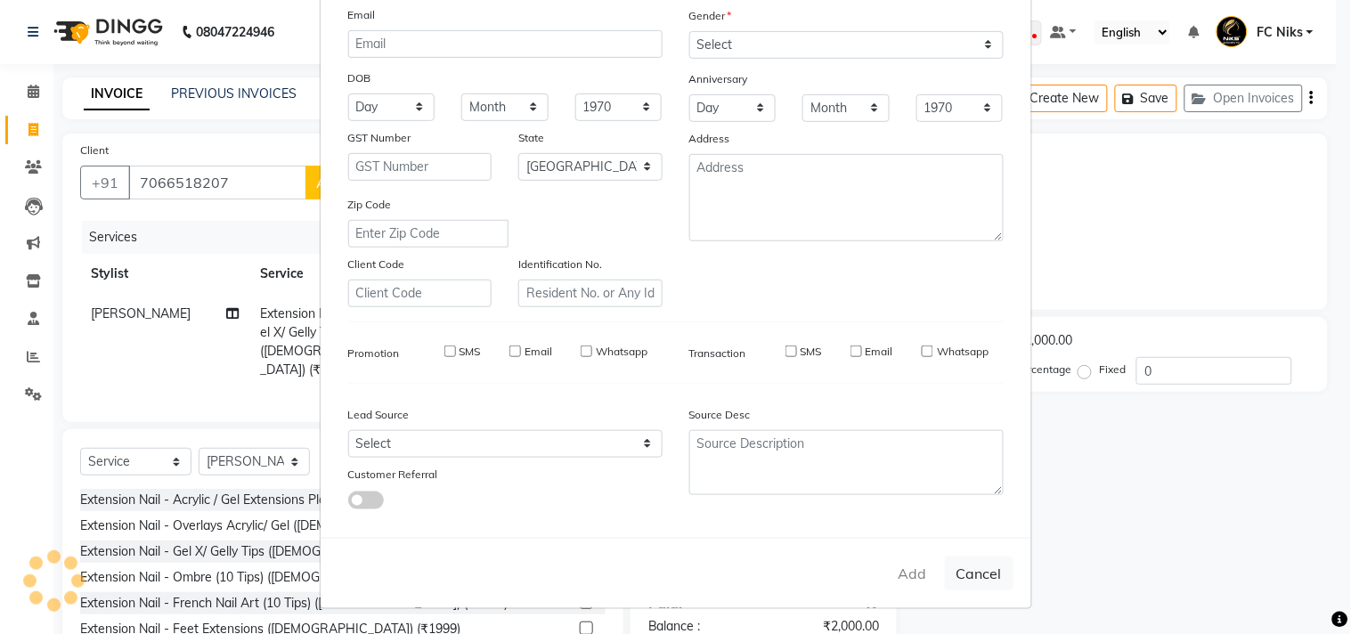
select select "null"
select select
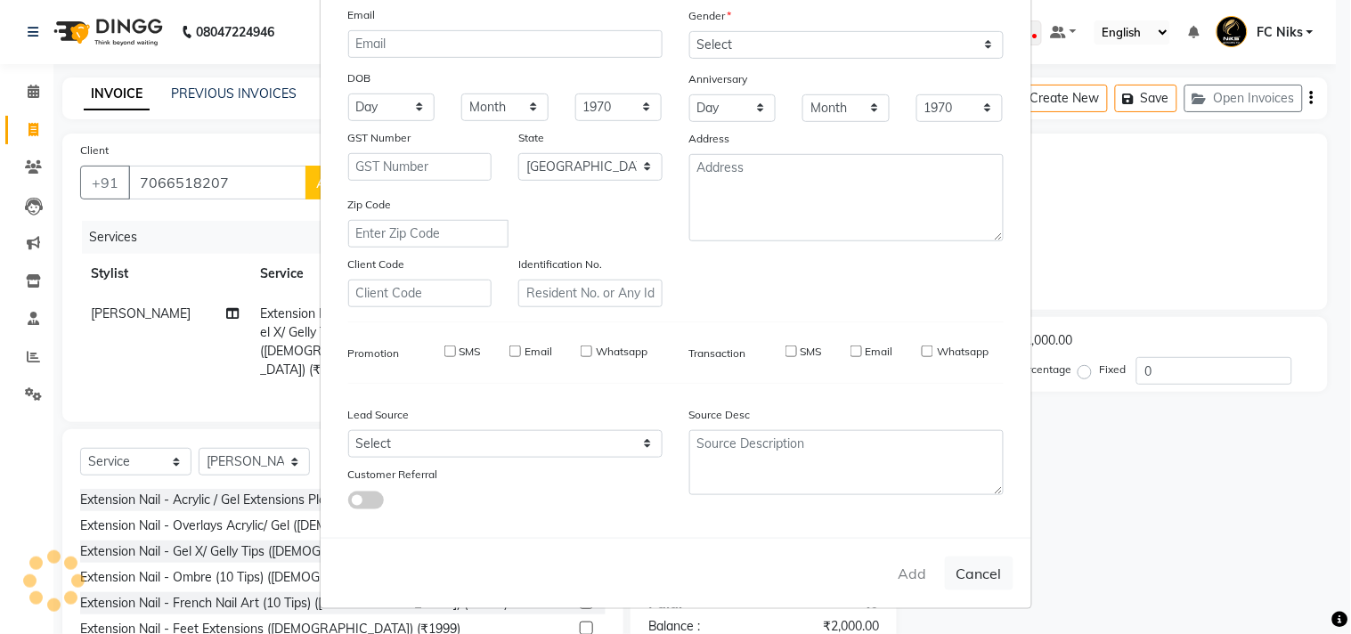
checkbox input "false"
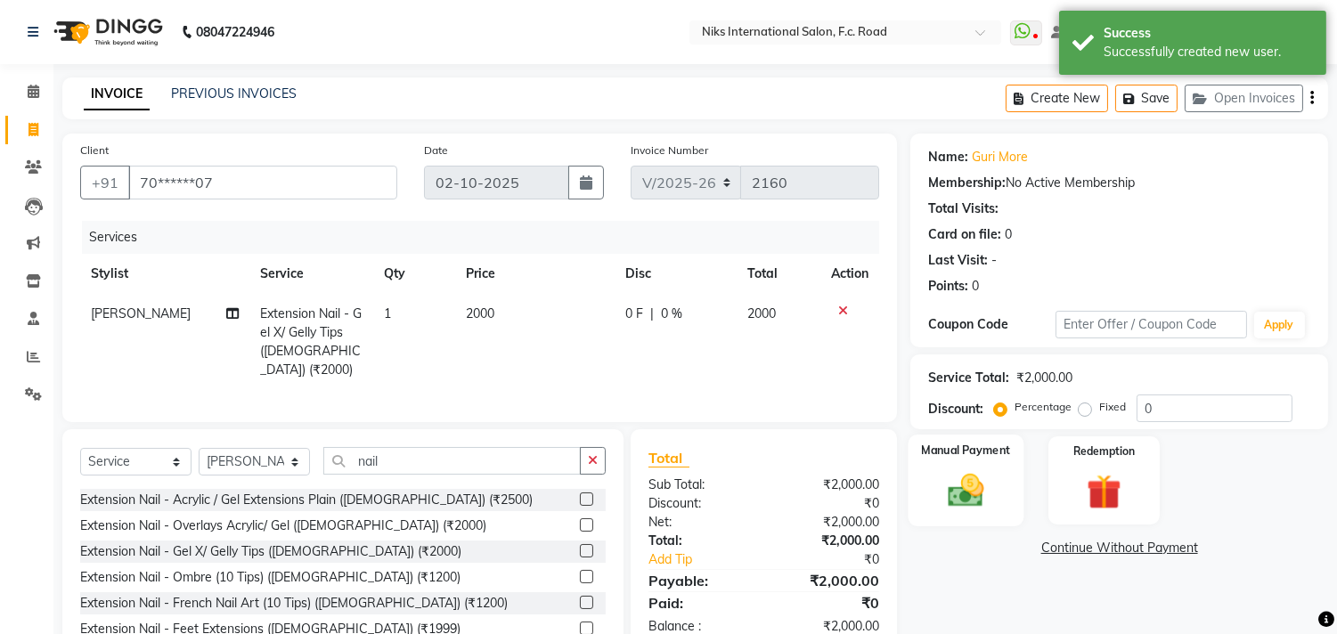
click at [958, 461] on div "Manual Payment" at bounding box center [967, 480] width 116 height 91
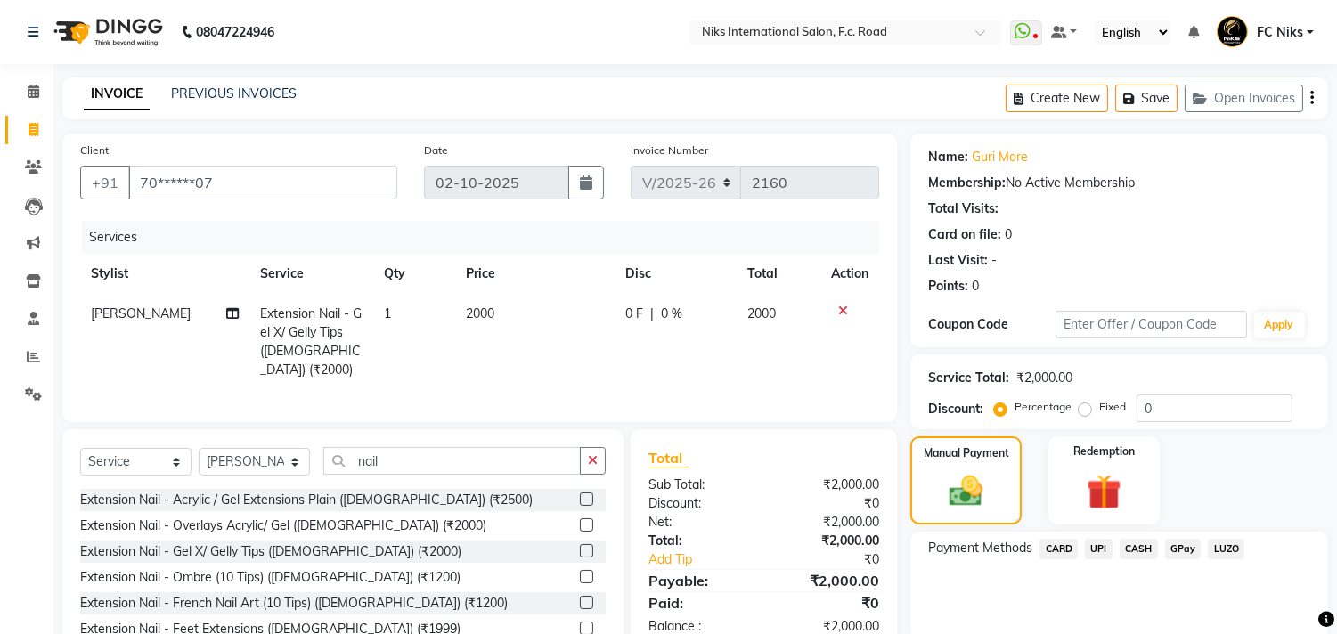
click at [1054, 547] on span "CARD" at bounding box center [1058, 549] width 38 height 20
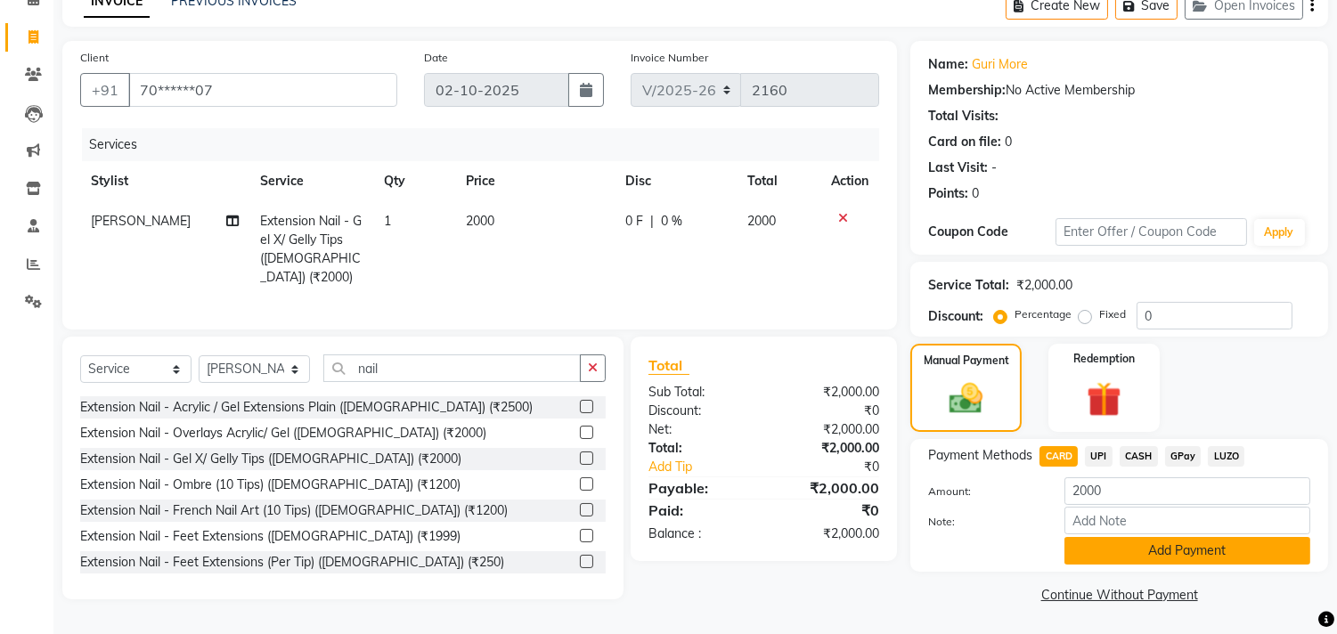
click at [1160, 545] on button "Add Payment" at bounding box center [1187, 551] width 246 height 28
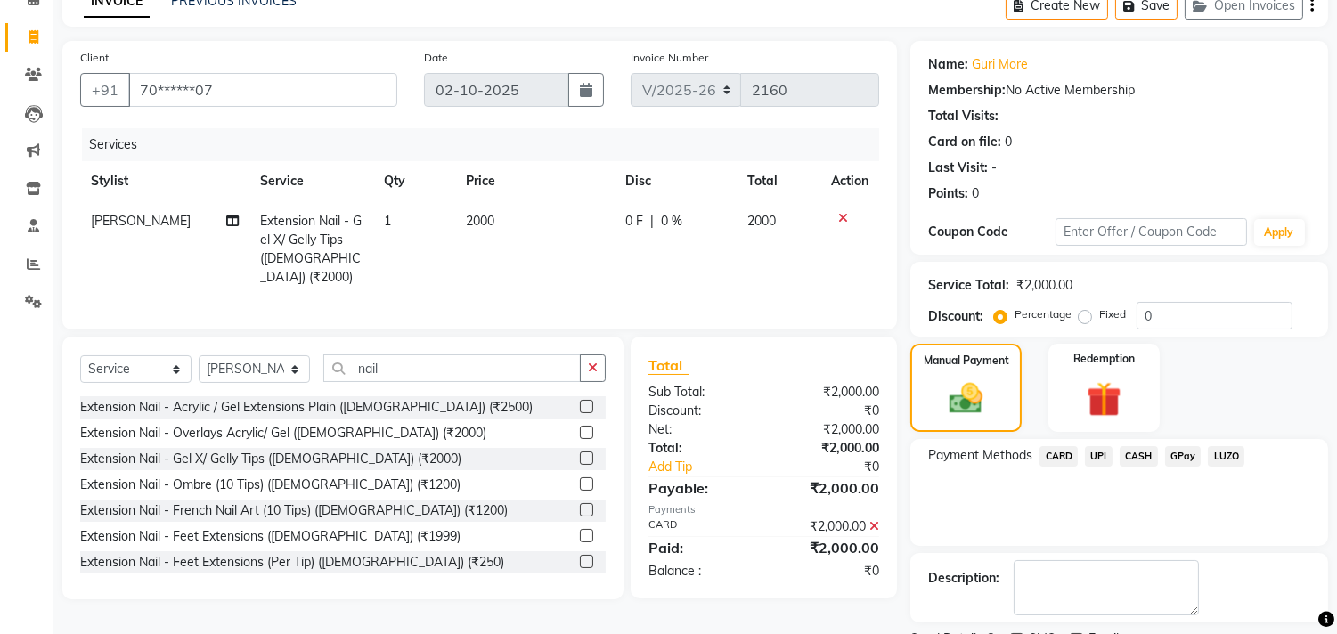
scroll to position [167, 0]
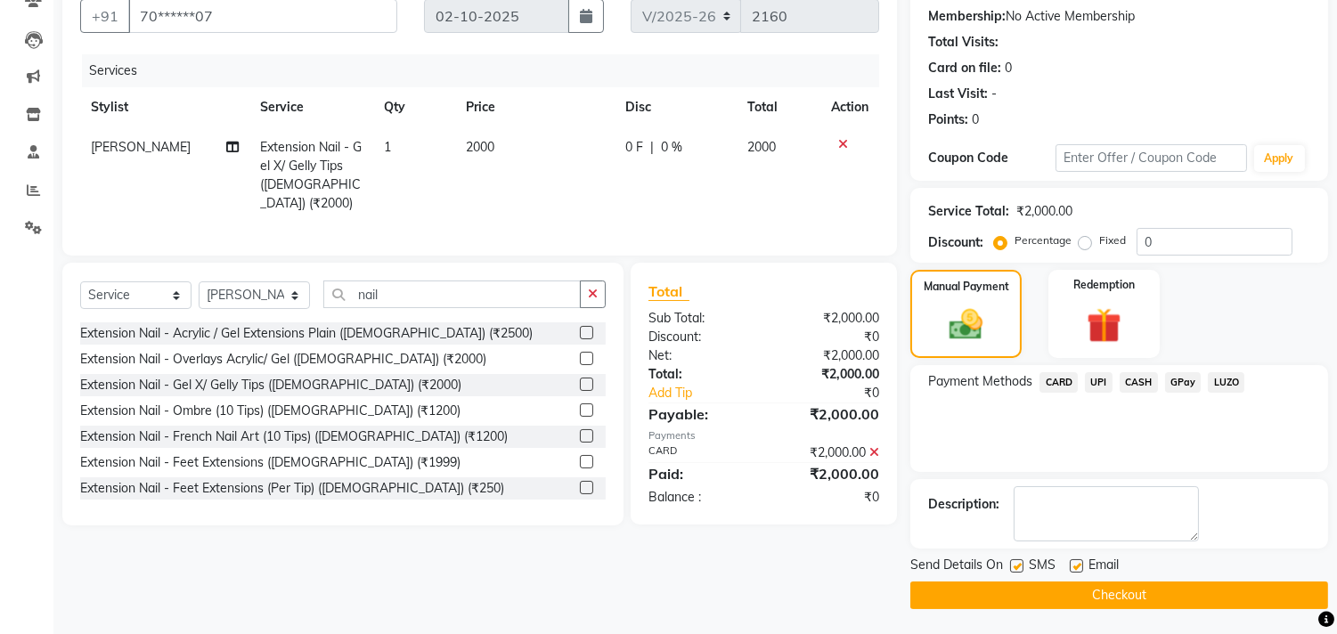
click at [1182, 579] on div "Send Details On SMS Email Checkout" at bounding box center [1119, 582] width 418 height 53
click at [1186, 586] on button "Checkout" at bounding box center [1119, 596] width 418 height 28
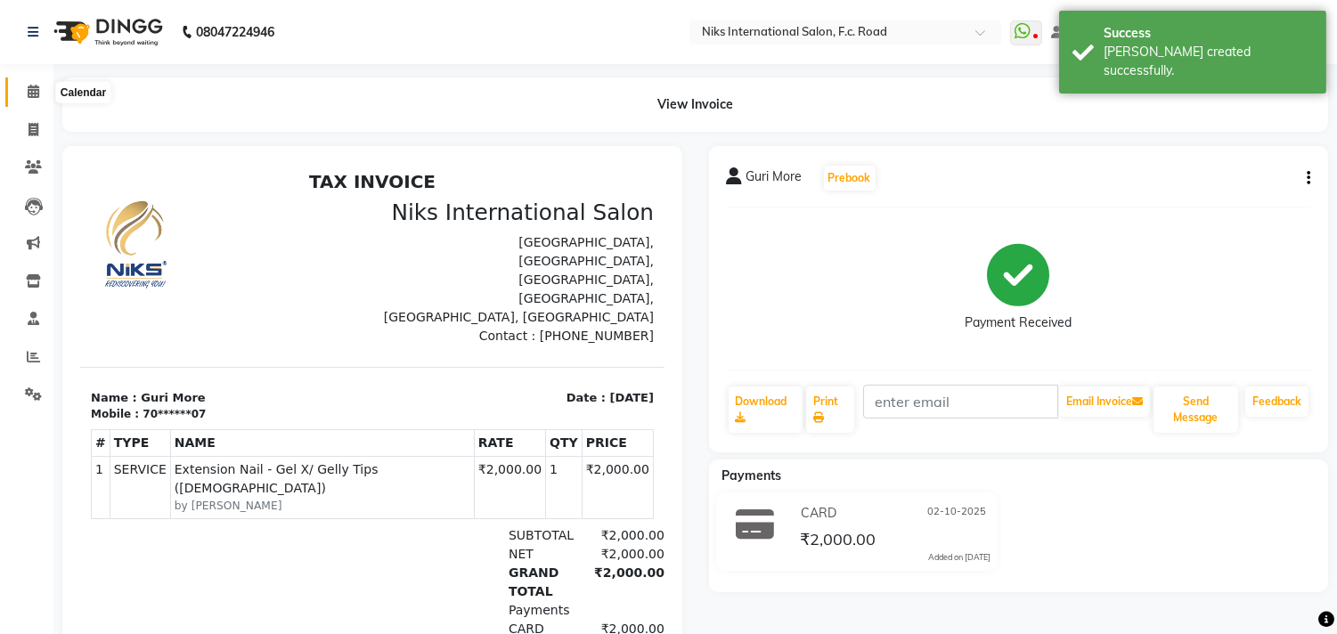
click at [22, 95] on span at bounding box center [33, 92] width 31 height 20
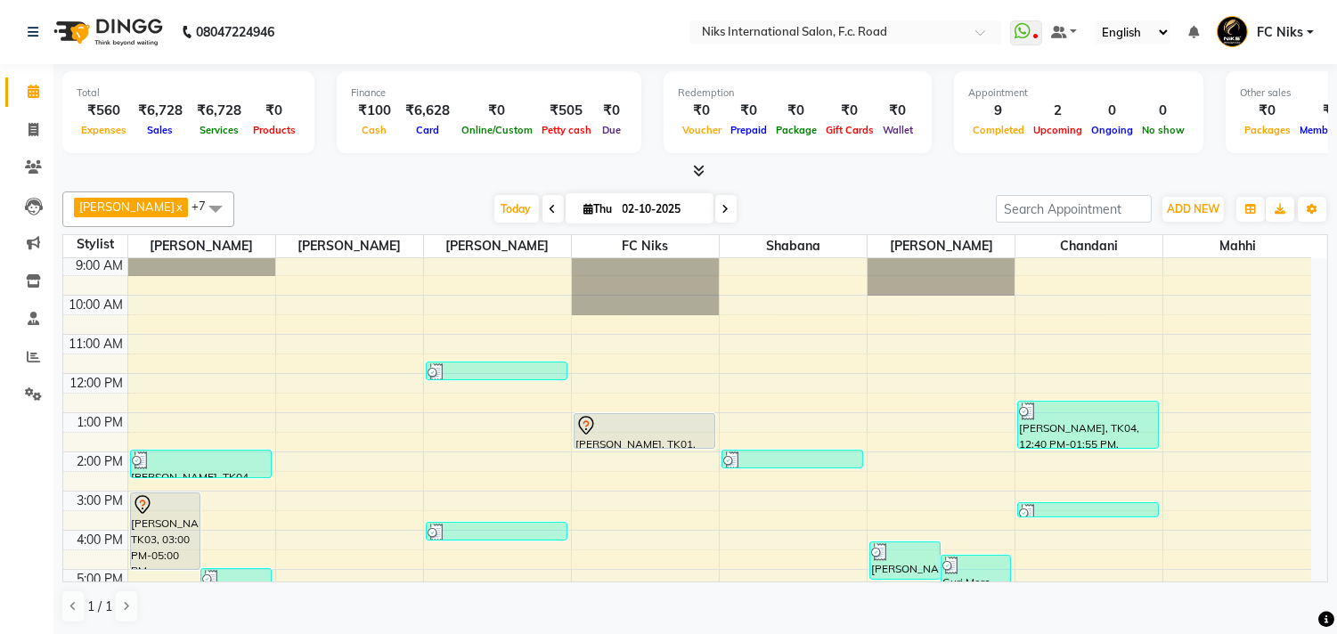
scroll to position [99, 0]
